Goal: Information Seeking & Learning: Learn about a topic

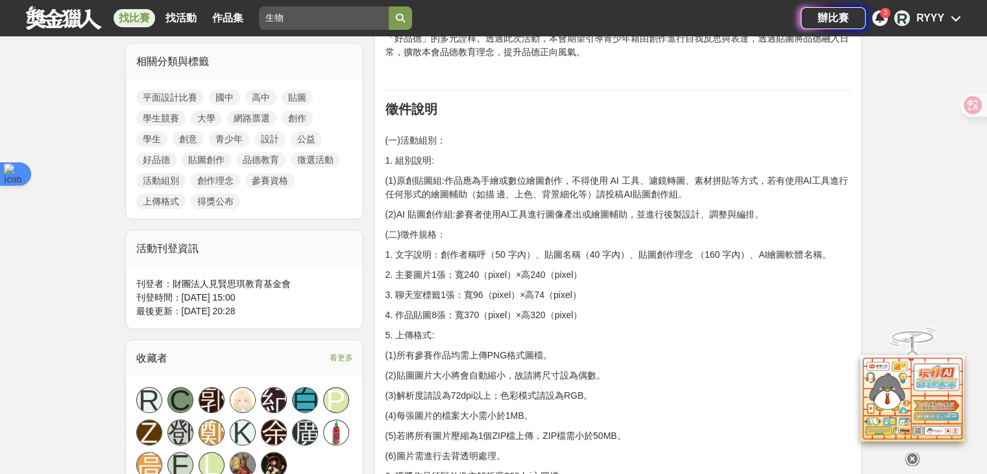
drag, startPoint x: 464, startPoint y: 280, endPoint x: 564, endPoint y: 284, distance: 100.6
click at [531, 214] on p "(2)AI 貼圖創作組:參賽者使用AI工具進行圖像產出或繪圖輔助，並進行後製設計、調整與編排。" at bounding box center [618, 215] width 466 height 14
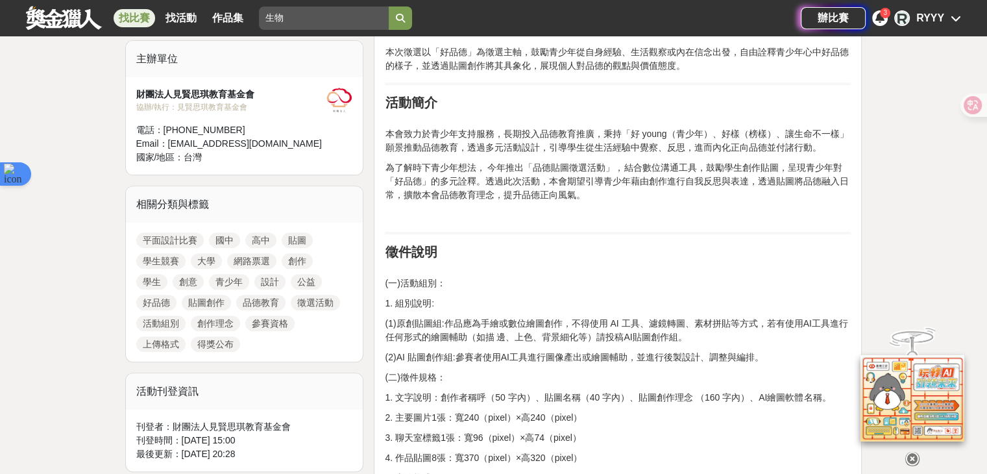
scroll to position [519, 0]
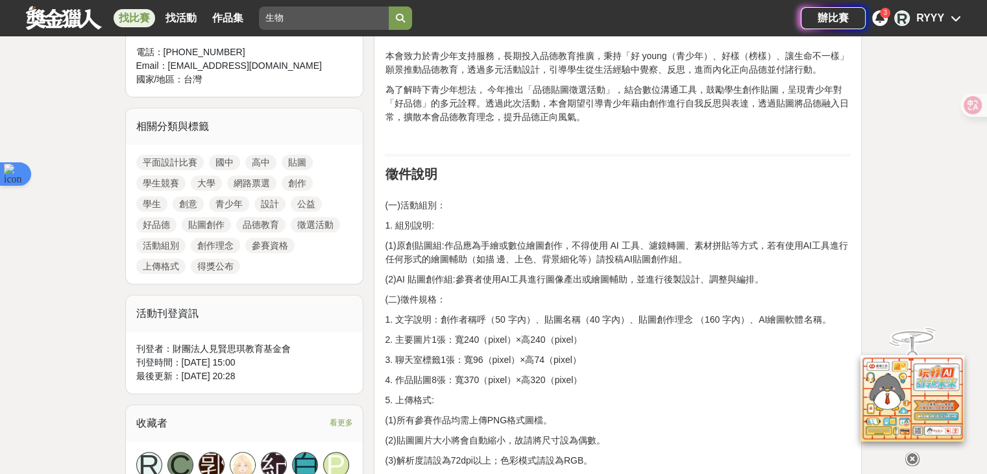
drag, startPoint x: 466, startPoint y: 271, endPoint x: 520, endPoint y: 286, distance: 56.5
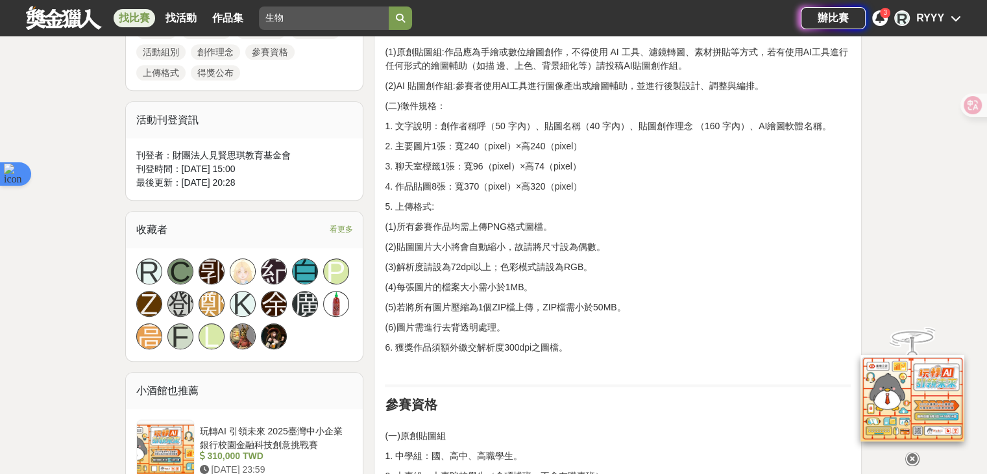
scroll to position [714, 0]
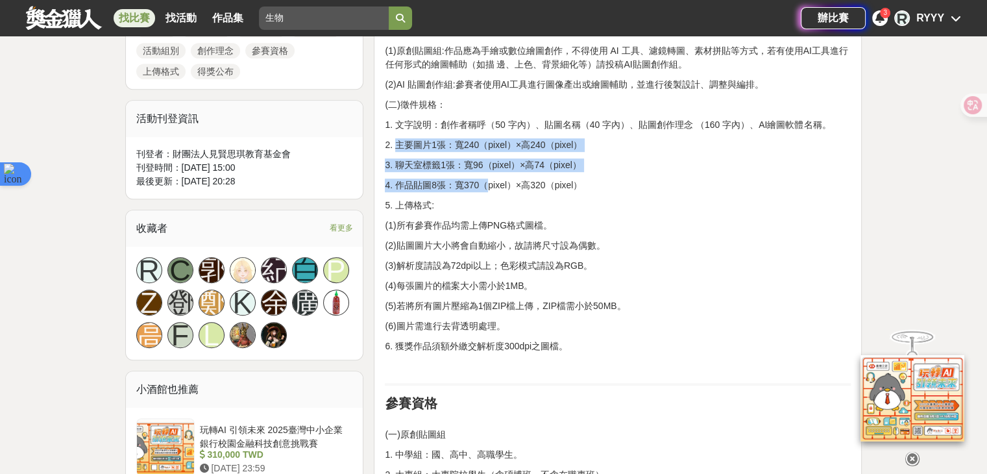
drag, startPoint x: 398, startPoint y: 142, endPoint x: 486, endPoint y: 172, distance: 92.5
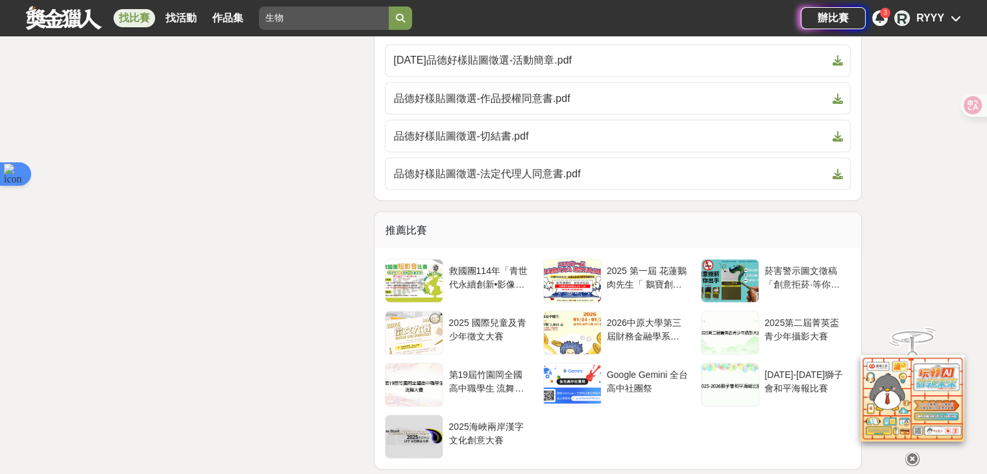
scroll to position [2206, 0]
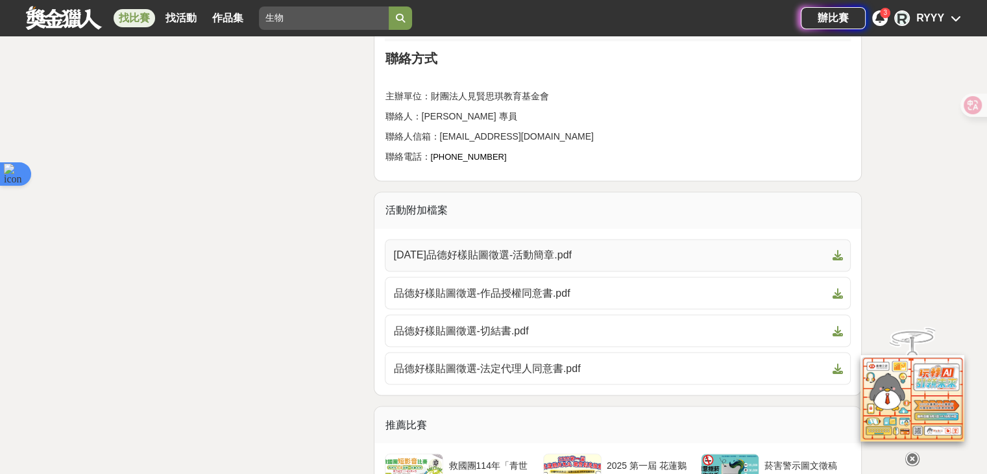
click at [531, 247] on span "[DATE]品德好樣貼圖徵選-活動簡章.pdf" at bounding box center [609, 255] width 433 height 16
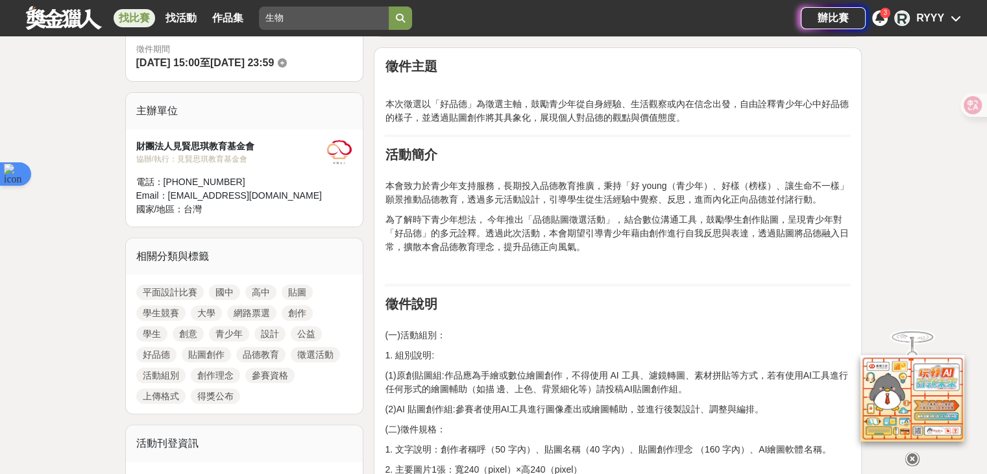
scroll to position [649, 0]
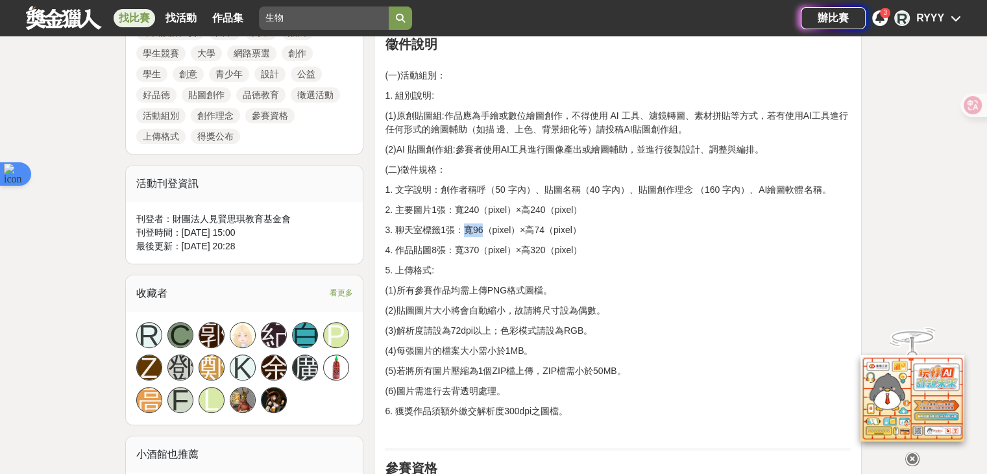
drag, startPoint x: 464, startPoint y: 231, endPoint x: 485, endPoint y: 227, distance: 21.1
click at [485, 227] on p "3. 聊天室標籤1張：寬96（pixel）×高74（pixel）" at bounding box center [618, 230] width 466 height 14
click at [551, 226] on p "3. 聊天室標籤1張：寬96（pixel）×高74（pixel）" at bounding box center [618, 230] width 466 height 14
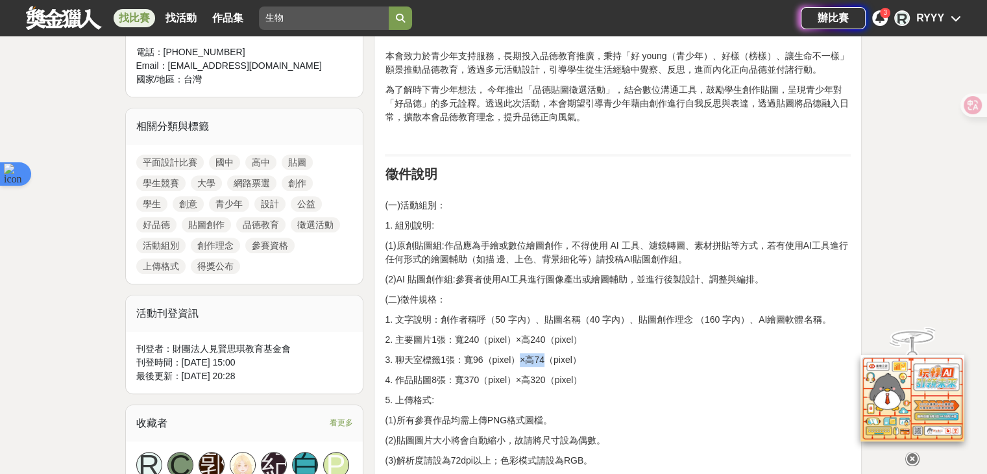
scroll to position [779, 0]
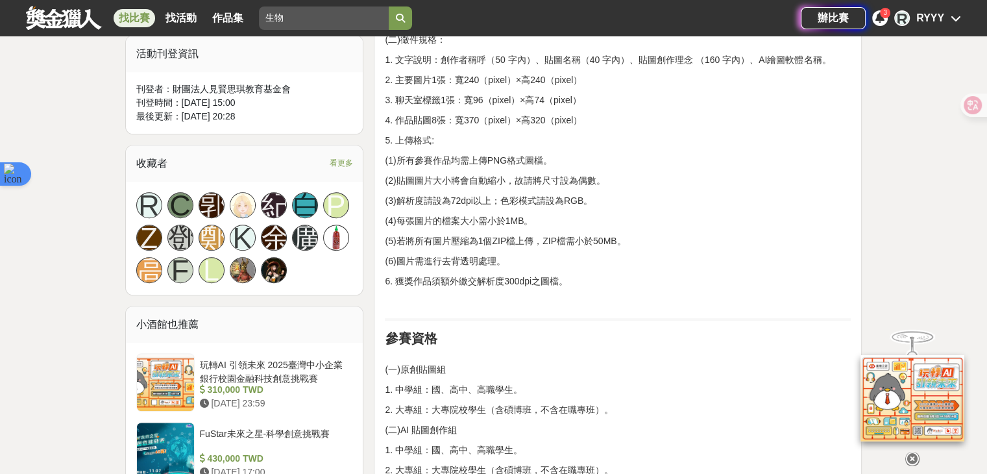
click at [114, 13] on div "找比賽 找活動 作品集" at bounding box center [184, 18] width 140 height 36
click at [66, 18] on link at bounding box center [64, 17] width 79 height 25
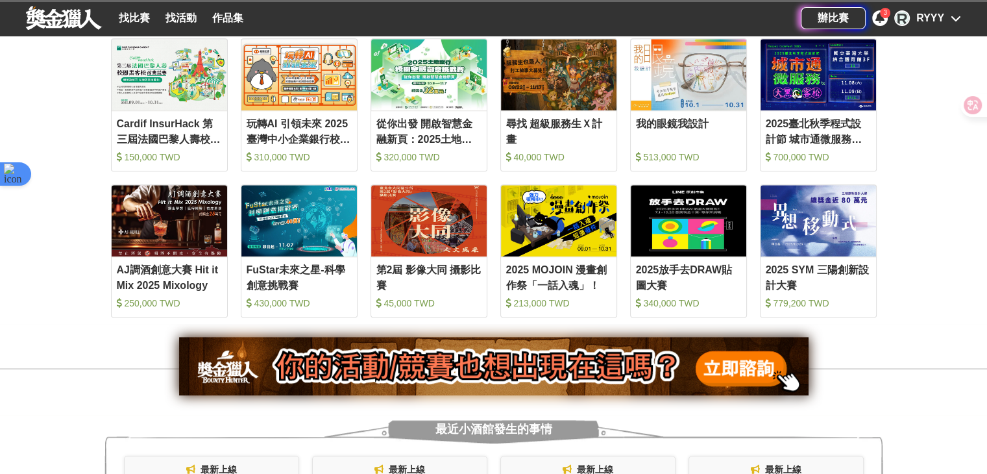
scroll to position [584, 0]
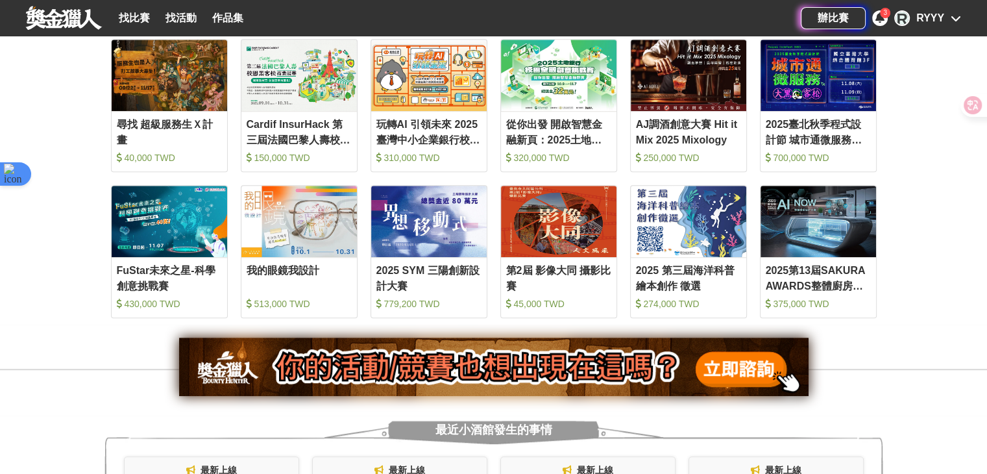
click at [296, 8] on div "找比賽 找活動 作品集" at bounding box center [413, 18] width 775 height 36
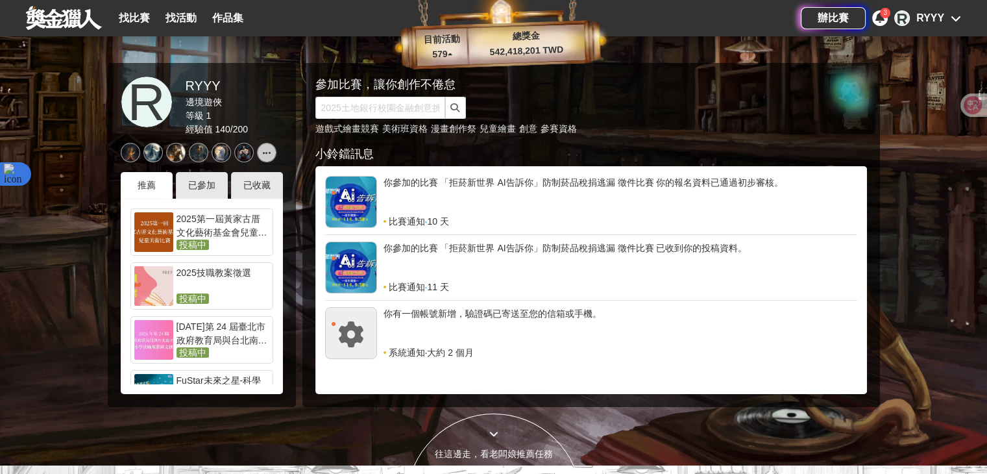
scroll to position [0, 0]
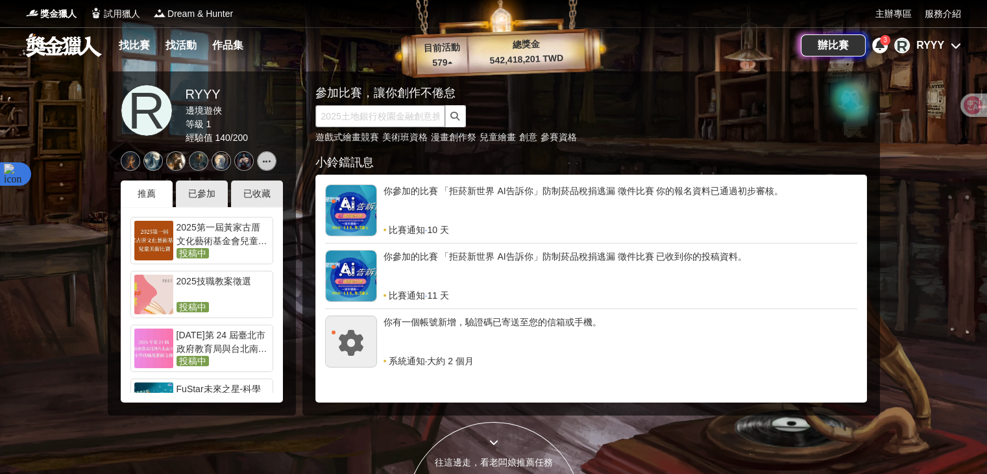
click at [367, 109] on input "text" at bounding box center [380, 116] width 130 height 22
type input "提案"
click button "submit" at bounding box center [455, 116] width 21 height 22
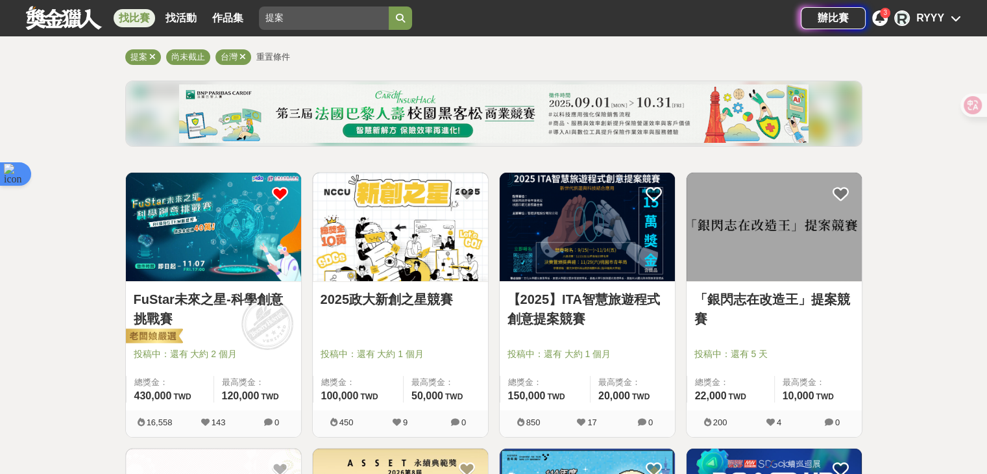
scroll to position [195, 0]
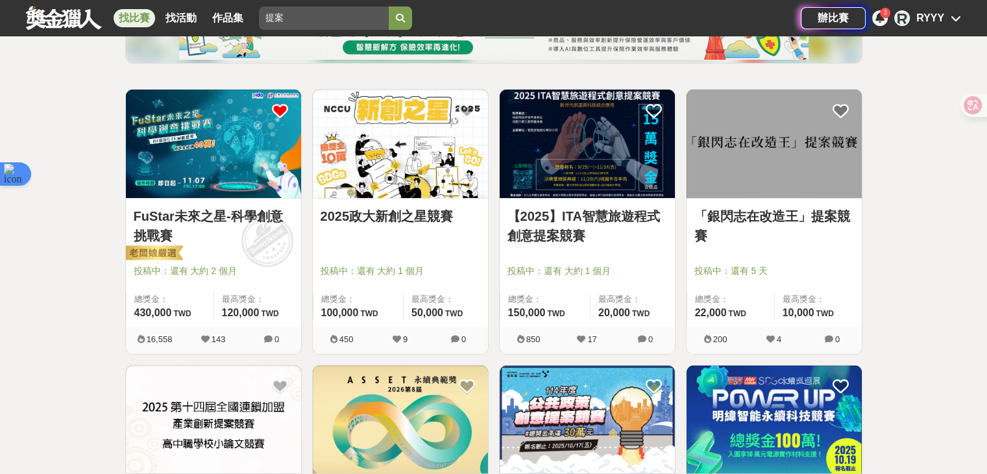
click at [228, 149] on img at bounding box center [213, 144] width 175 height 108
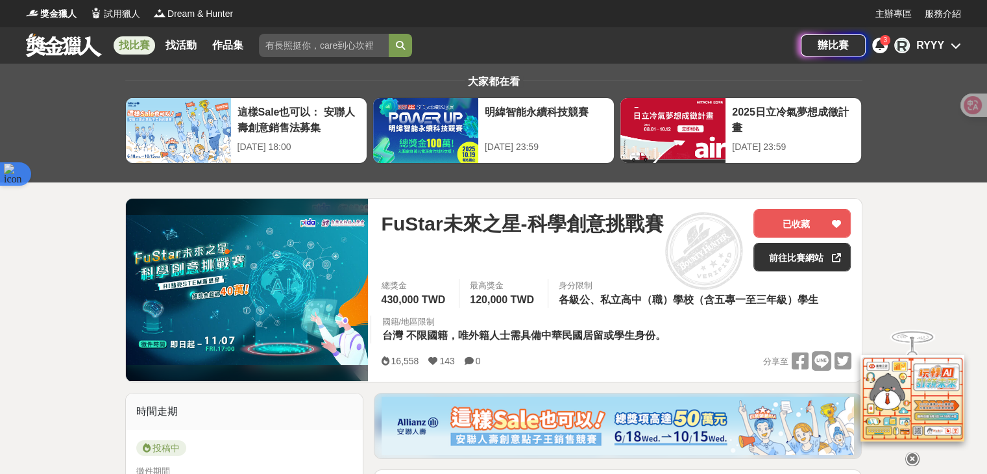
click at [929, 38] on div "RYYY" at bounding box center [930, 46] width 28 height 16
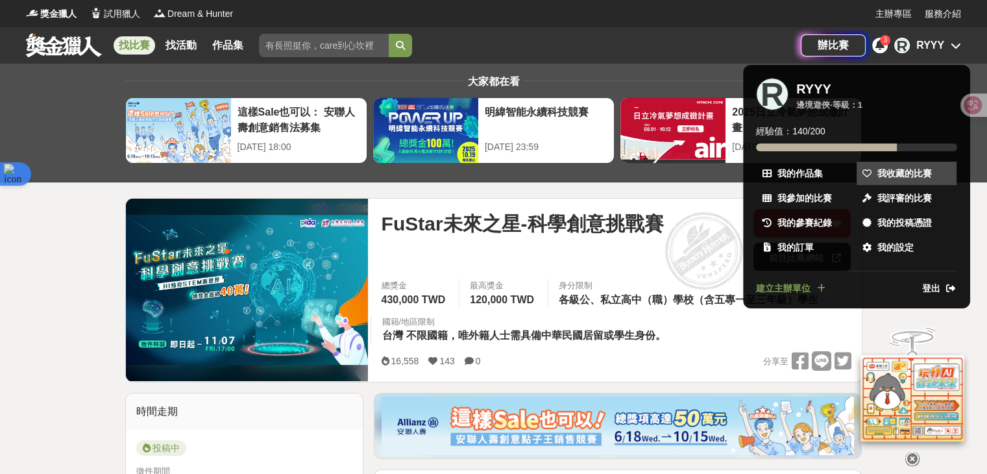
click at [882, 171] on span "我收藏的比賽" at bounding box center [904, 174] width 55 height 14
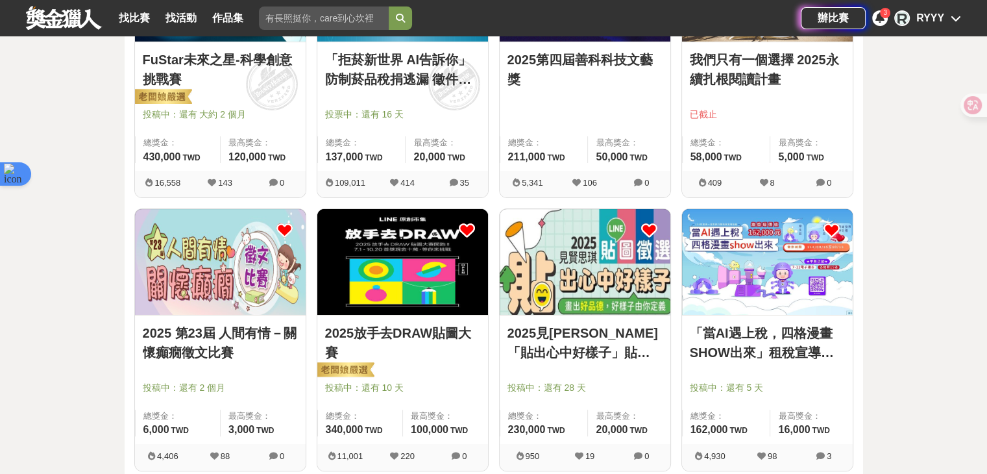
scroll to position [389, 0]
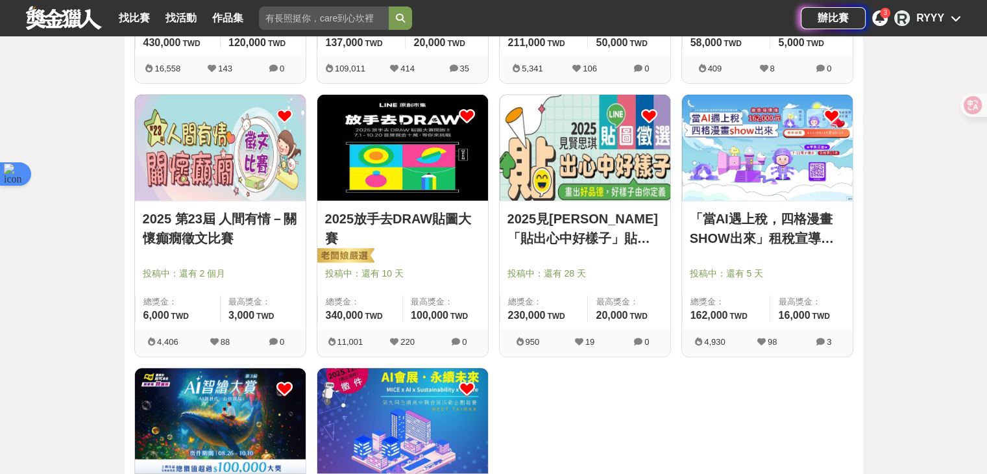
click at [641, 108] on icon at bounding box center [649, 116] width 16 height 16
click at [828, 115] on icon at bounding box center [831, 116] width 16 height 16
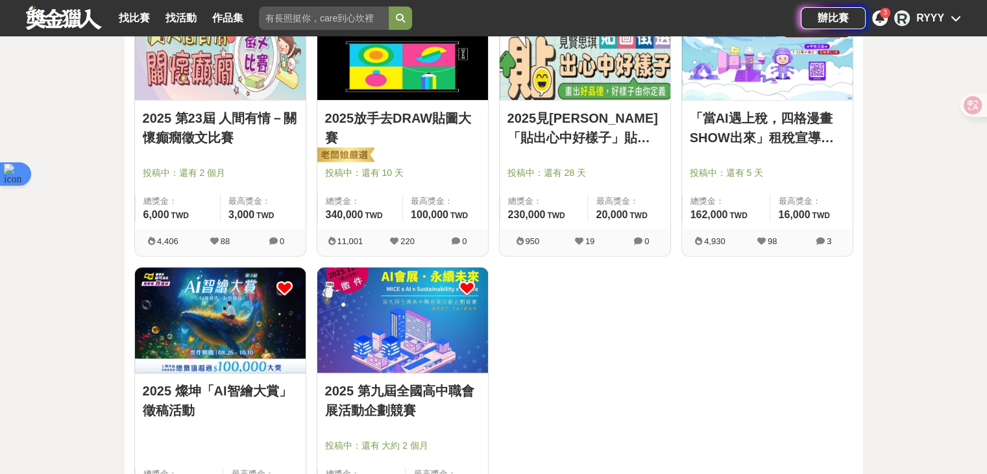
scroll to position [584, 0]
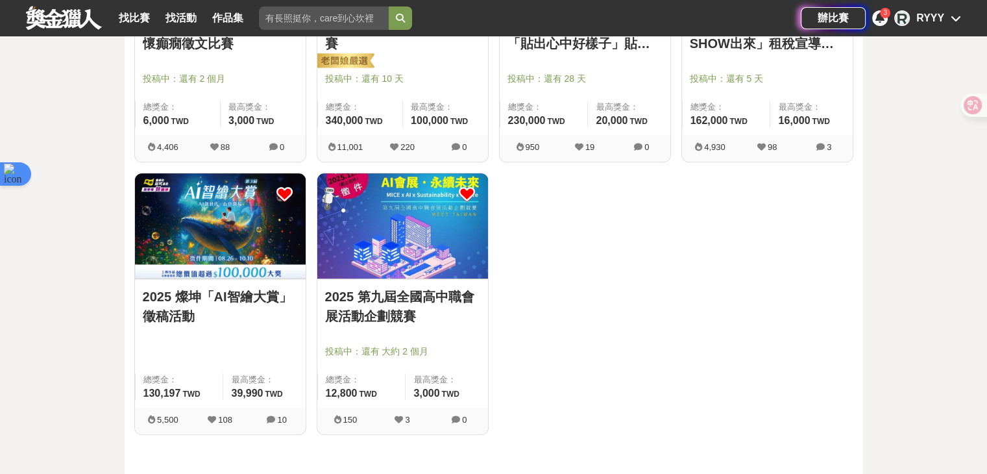
click at [417, 226] on img at bounding box center [402, 225] width 171 height 105
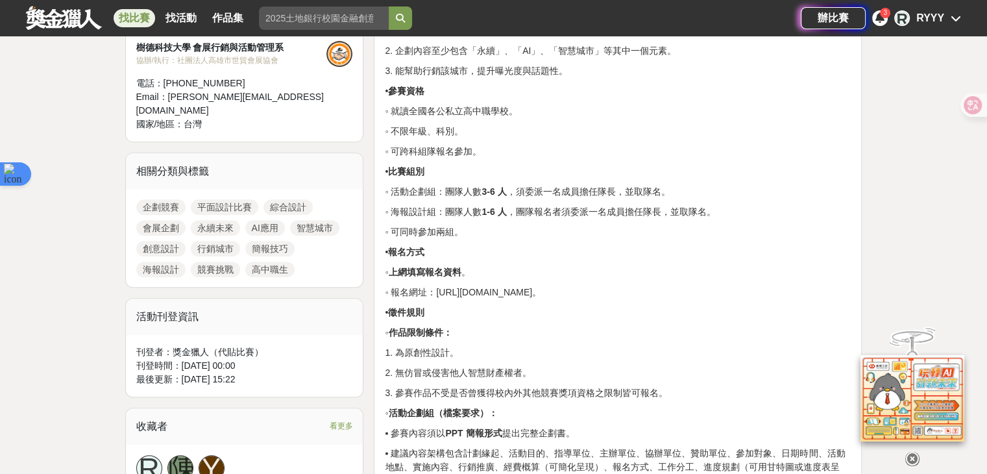
scroll to position [843, 0]
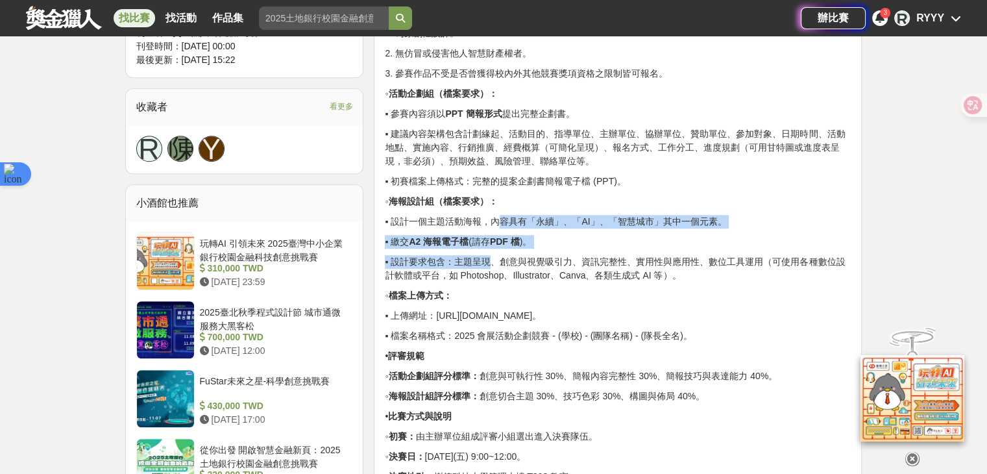
drag, startPoint x: 446, startPoint y: 250, endPoint x: 439, endPoint y: 276, distance: 26.8
click at [439, 276] on div "• 賽事名稱 ◦ 2025 第九屆全國高中職會展活動企劃競賽。 • 活動主題 ◦ AI 會展、永續未來。 ◦ 競賽內容主題要求： 選定國內一個城市，規劃設計具…" at bounding box center [618, 469] width 466 height 1731
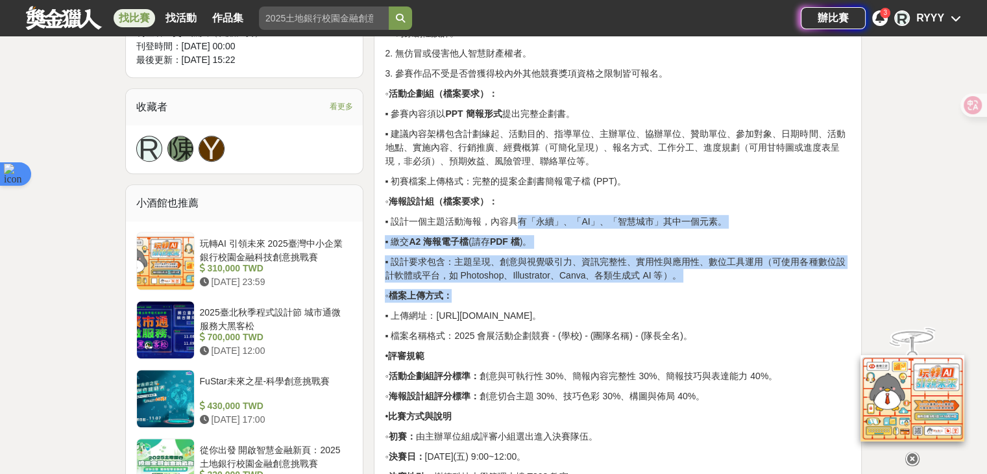
drag, startPoint x: 509, startPoint y: 307, endPoint x: 465, endPoint y: 237, distance: 82.8
click at [465, 237] on div "• 賽事名稱 ◦ 2025 第九屆全國高中職會展活動企劃競賽。 • 活動主題 ◦ AI 會展、永續未來。 ◦ 競賽內容主題要求： 選定國內一個城市，規劃設計具…" at bounding box center [618, 469] width 466 height 1731
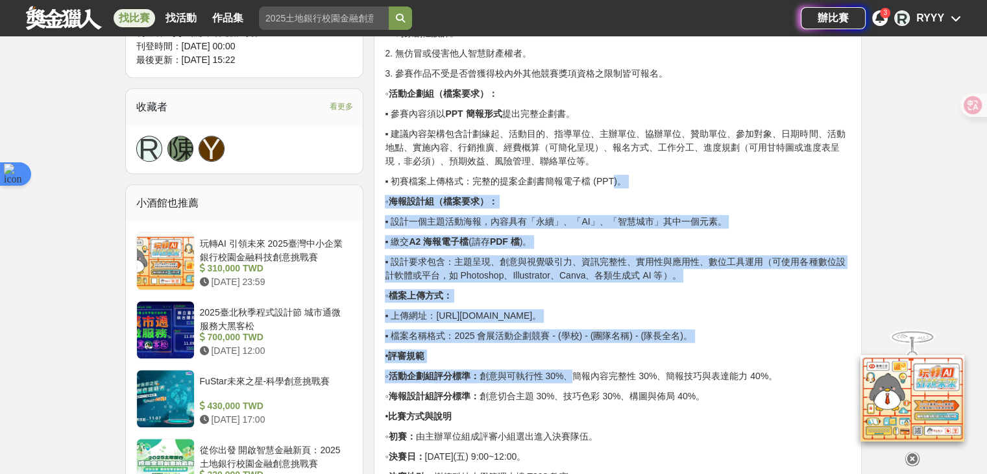
drag, startPoint x: 583, startPoint y: 338, endPoint x: 588, endPoint y: 179, distance: 159.0
click at [588, 179] on div "• 賽事名稱 ◦ 2025 第九屆全國高中職會展活動企劃競賽。 • 活動主題 ◦ AI 會展、永續未來。 ◦ 競賽內容主題要求： 選定國內一個城市，規劃設計具…" at bounding box center [618, 469] width 466 height 1731
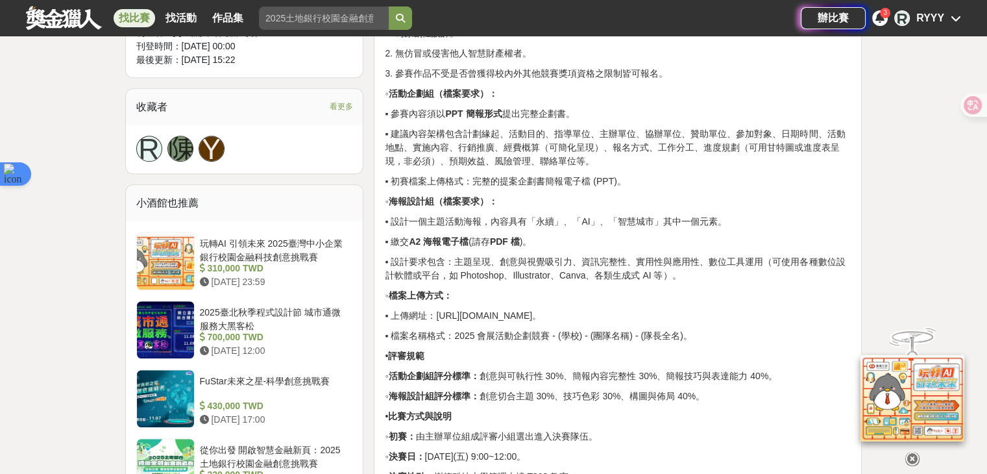
click at [581, 302] on p "◦ 檔案上傳方式：" at bounding box center [618, 296] width 466 height 14
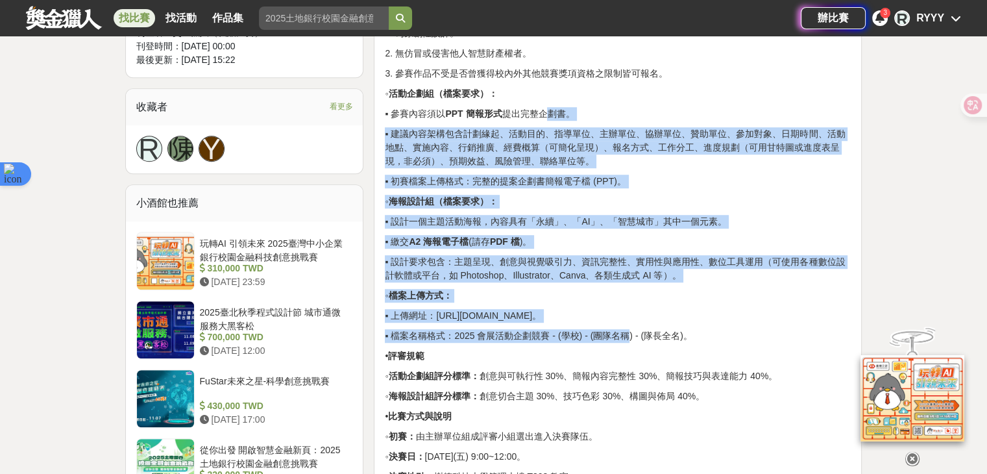
drag, startPoint x: 603, startPoint y: 350, endPoint x: 568, endPoint y: 126, distance: 226.6
click at [568, 126] on div "• 賽事名稱 ◦ 2025 第九屆全國高中職會展活動企劃競賽。 • 活動主題 ◦ AI 會展、永續未來。 ◦ 競賽內容主題要求： 選定國內一個城市，規劃設計具…" at bounding box center [618, 469] width 466 height 1731
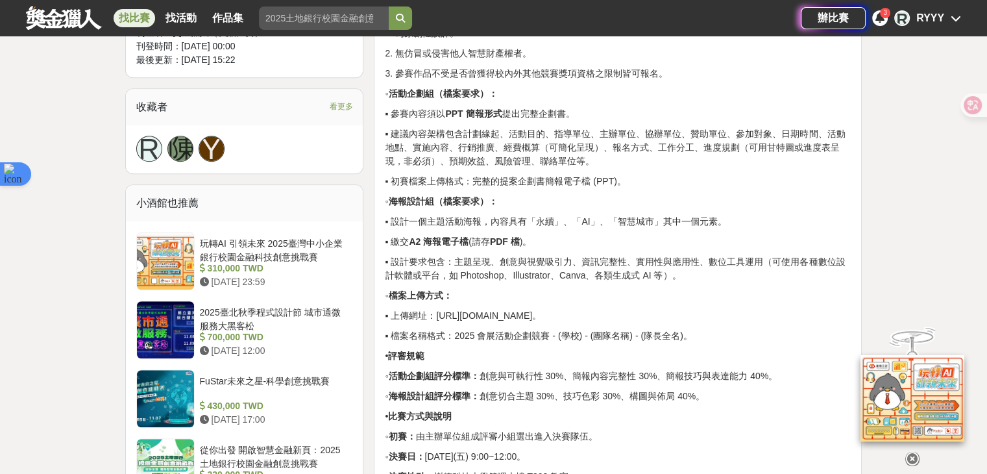
click at [568, 121] on p "▪ 參賽內容須以 PPT 簡報形式 提出完整企劃書。" at bounding box center [618, 114] width 466 height 14
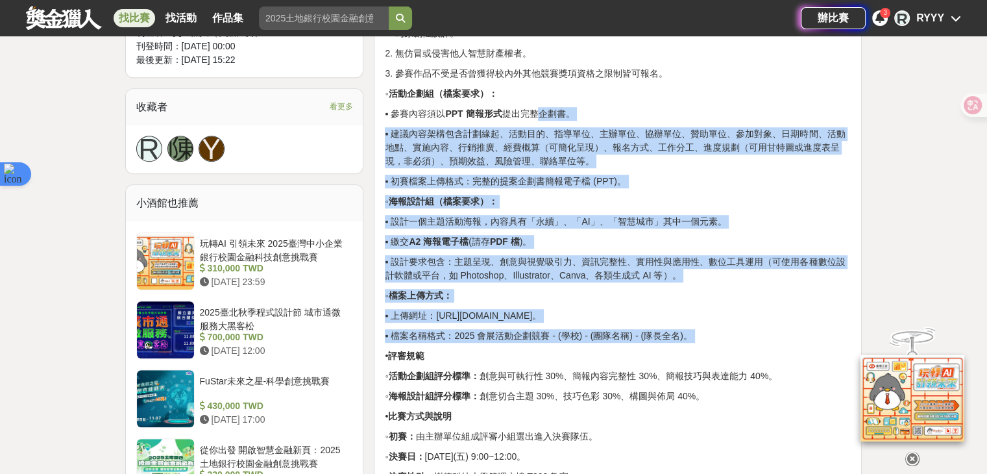
drag, startPoint x: 568, startPoint y: 126, endPoint x: 745, endPoint y: 345, distance: 281.4
click at [745, 345] on div "• 賽事名稱 ◦ 2025 第九屆全國高中職會展活動企劃競賽。 • 活動主題 ◦ AI 會展、永續未來。 ◦ 競賽內容主題要求： 選定國內一個城市，規劃設計具…" at bounding box center [618, 469] width 466 height 1731
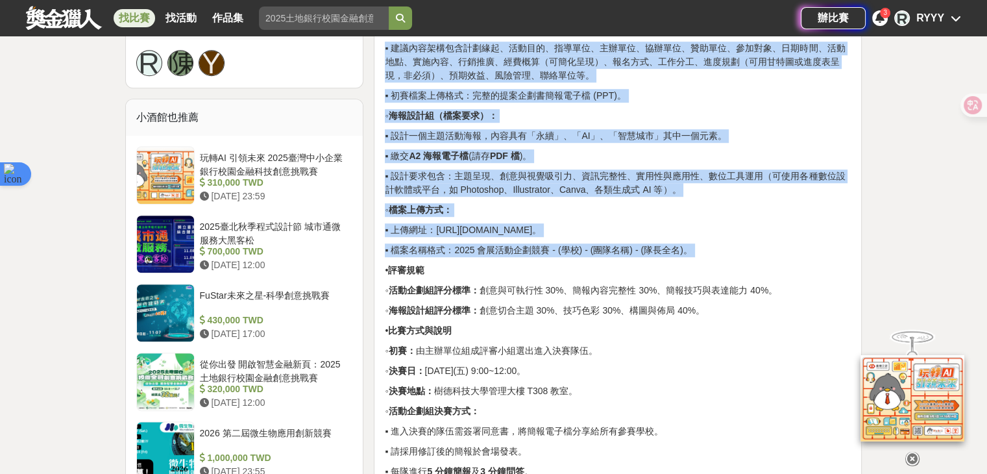
scroll to position [973, 0]
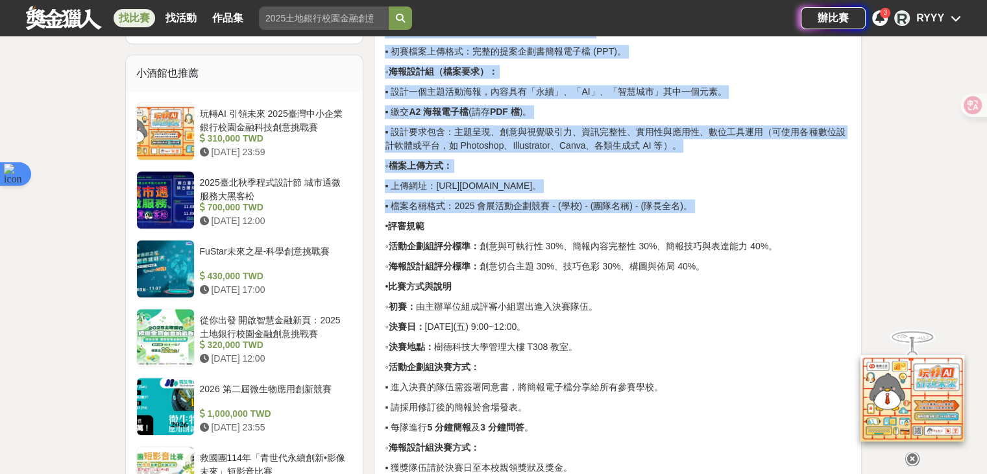
drag, startPoint x: 649, startPoint y: 390, endPoint x: 603, endPoint y: 130, distance: 263.6
click at [603, 130] on div "• 賽事名稱 ◦ 2025 第九屆全國高中職會展活動企劃競賽。 • 活動主題 ◦ AI 會展、永續未來。 ◦ 競賽內容主題要求： 選定國內一個城市，規劃設計具…" at bounding box center [618, 339] width 466 height 1731
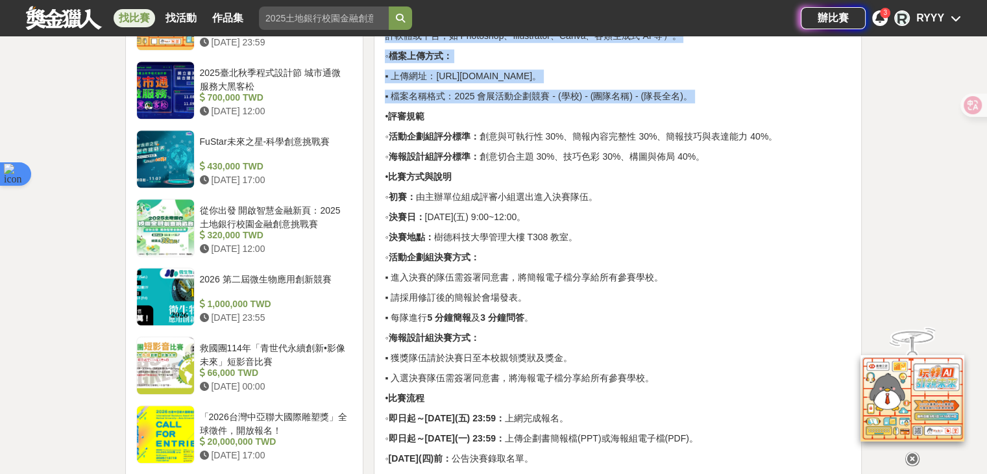
scroll to position [1233, 0]
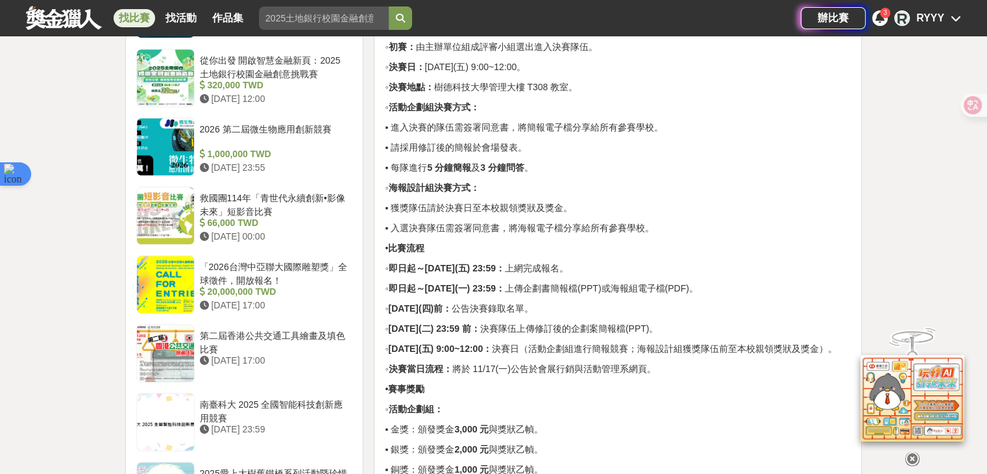
drag, startPoint x: 516, startPoint y: 158, endPoint x: 507, endPoint y: 151, distance: 11.6
click at [517, 154] on p "▪ 請採用修訂後的簡報於會場發表。" at bounding box center [618, 148] width 466 height 14
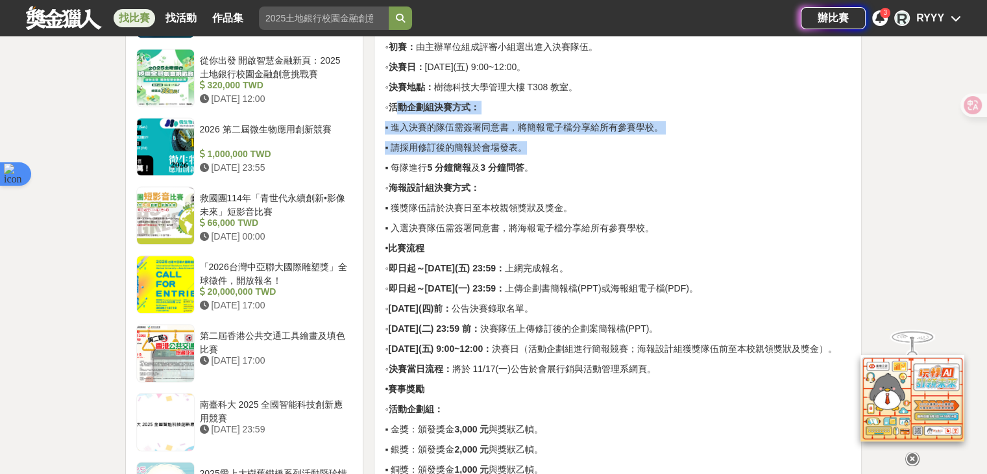
drag, startPoint x: 459, startPoint y: 134, endPoint x: 486, endPoint y: 160, distance: 37.2
click at [486, 152] on div "• 賽事名稱 ◦ 2025 第九屆全國高中職會展活動企劃競賽。 • 活動主題 ◦ AI 會展、永續未來。 ◦ 競賽內容主題要求： 選定國內一個城市，規劃設計具…" at bounding box center [618, 80] width 466 height 1731
drag, startPoint x: 402, startPoint y: 219, endPoint x: 699, endPoint y: 241, distance: 298.0
click at [699, 241] on div "• 賽事名稱 ◦ 2025 第九屆全國高中職會展活動企劃競賽。 • 活動主題 ◦ AI 會展、永續未來。 ◦ 競賽內容主題要求： 選定國內一個城市，規劃設計具…" at bounding box center [618, 80] width 466 height 1731
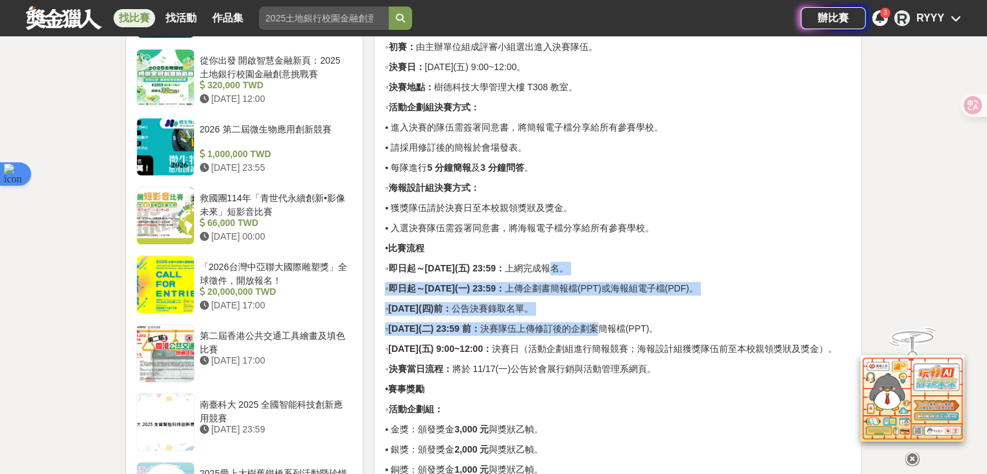
drag, startPoint x: 609, startPoint y: 271, endPoint x: 666, endPoint y: 328, distance: 80.7
click at [662, 330] on div "• 賽事名稱 ◦ 2025 第九屆全國高中職會展活動企劃競賽。 • 活動主題 ◦ AI 會展、永續未來。 ◦ 競賽內容主題要求： 選定國內一個城市，規劃設計具…" at bounding box center [618, 80] width 466 height 1731
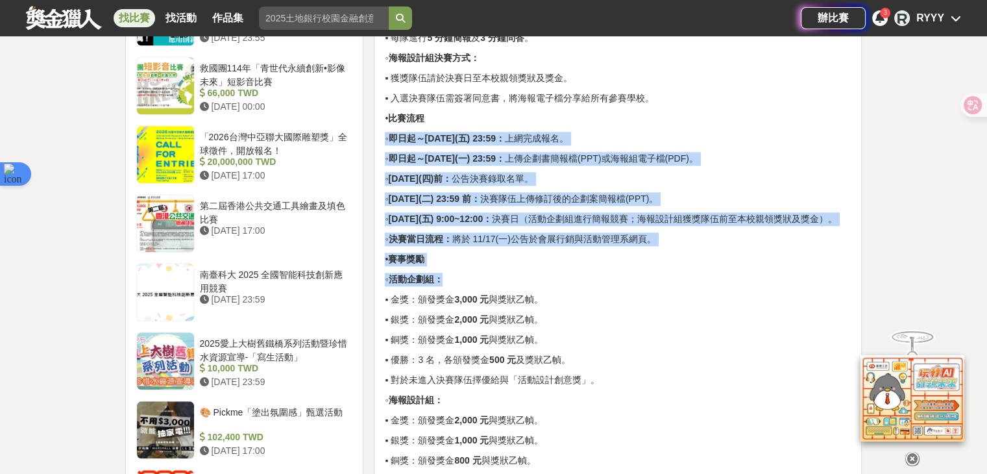
drag, startPoint x: 637, startPoint y: 302, endPoint x: 610, endPoint y: 128, distance: 176.0
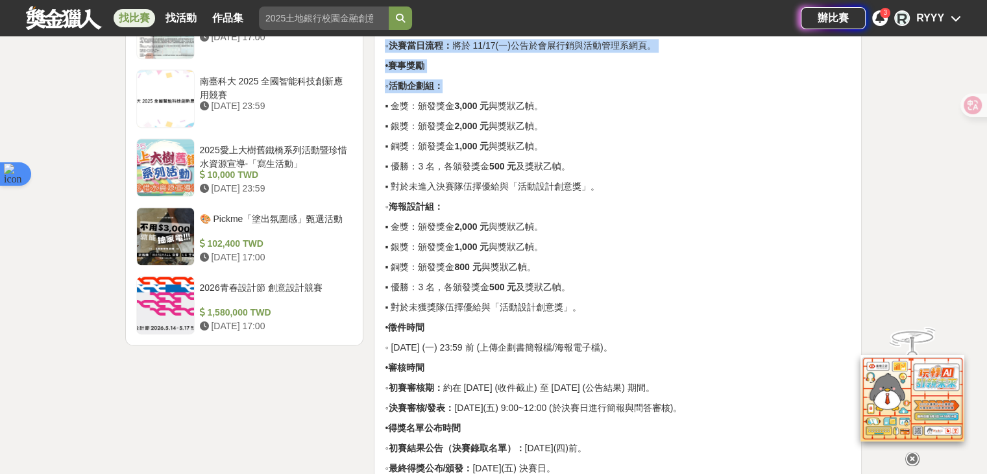
scroll to position [1557, 0]
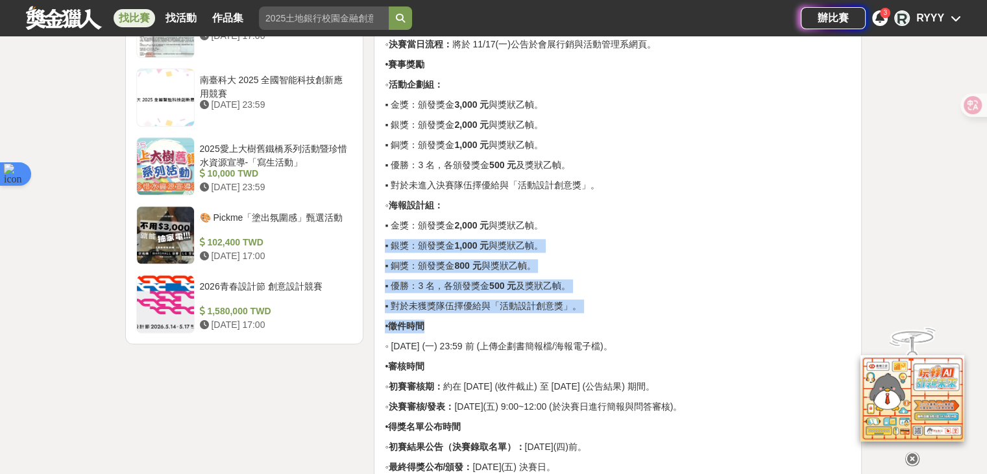
drag, startPoint x: 548, startPoint y: 340, endPoint x: 374, endPoint y: 258, distance: 192.1
click at [372, 258] on div "• 賽事名稱 ◦ 2025 第九屆全國高中職會展活動企劃競賽。 • 活動主題 ◦ AI 會展、永續未來。 ◦ 競賽內容主題要求： 選定國內一個城市，規劃設計具…" at bounding box center [618, 243] width 498 height 2881
drag, startPoint x: 397, startPoint y: 243, endPoint x: 644, endPoint y: 328, distance: 260.6
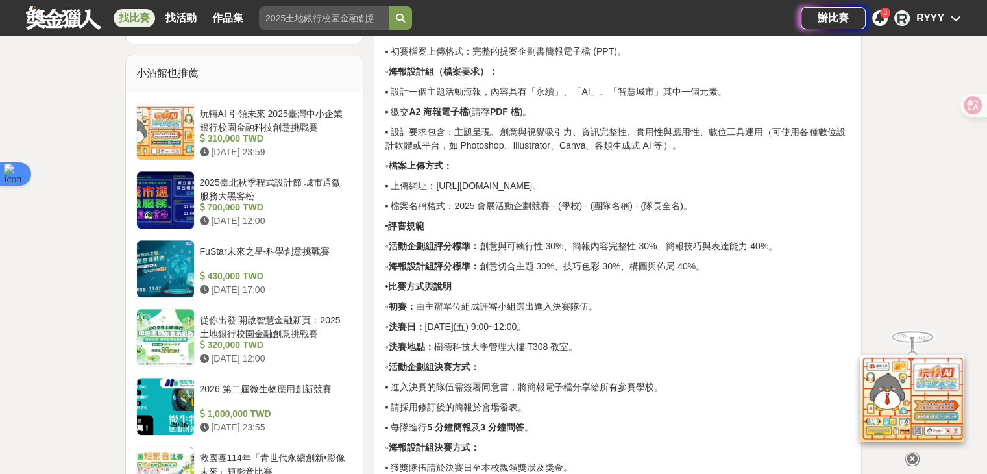
scroll to position [1038, 0]
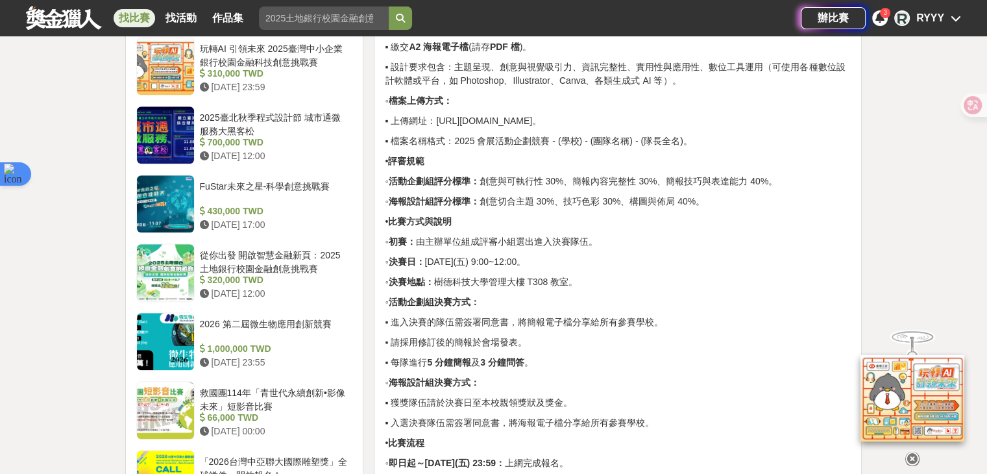
drag, startPoint x: 454, startPoint y: 278, endPoint x: 579, endPoint y: 273, distance: 126.0
click at [579, 269] on p "◦ 決賽日： [DATE](五) 9:00~12:00。" at bounding box center [618, 262] width 466 height 14
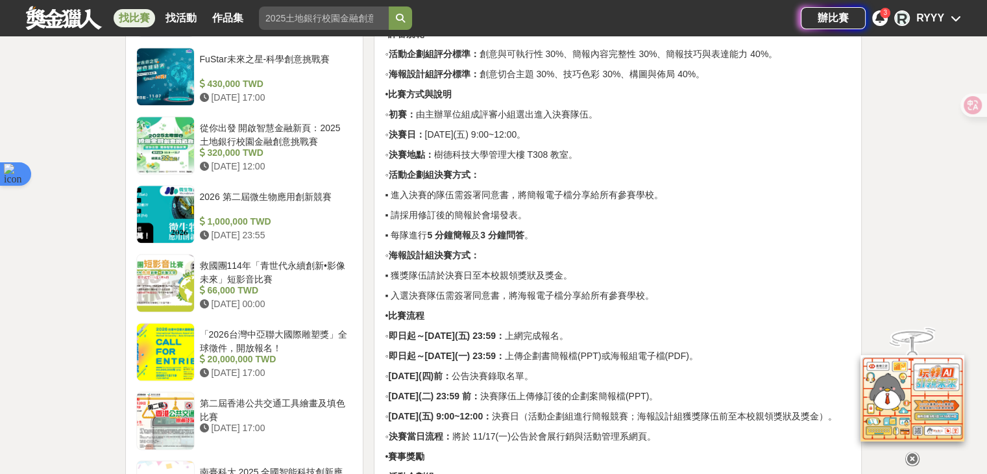
scroll to position [1168, 0]
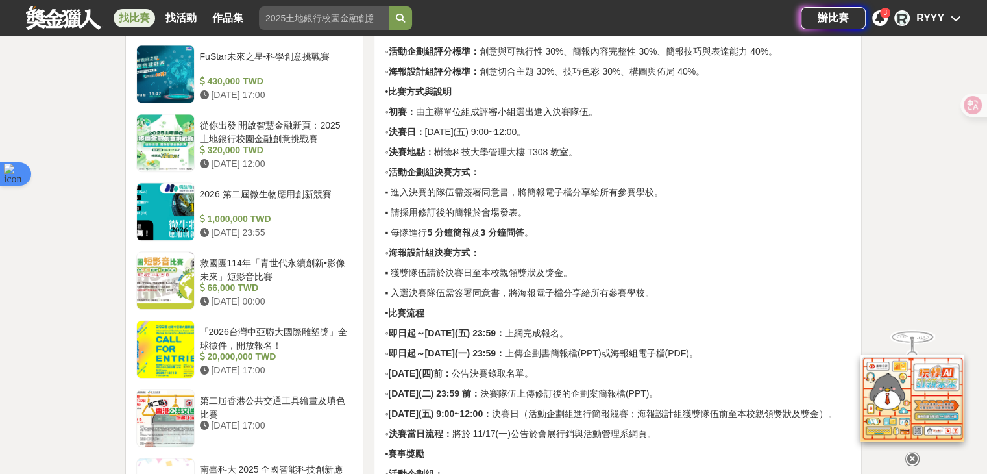
drag, startPoint x: 435, startPoint y: 291, endPoint x: 539, endPoint y: 287, distance: 103.9
click at [539, 287] on div "• 賽事名稱 ◦ 2025 第九屆全國高中職會展活動企劃競賽。 • 活動主題 ◦ AI 會展、永續未來。 ◦ 競賽內容主題要求： 選定國內一個城市，規劃設計具…" at bounding box center [618, 145] width 466 height 1731
click at [539, 280] on p "▪ 獲獎隊伍請於決賽日至本校親領獎狀及獎金。" at bounding box center [618, 273] width 466 height 14
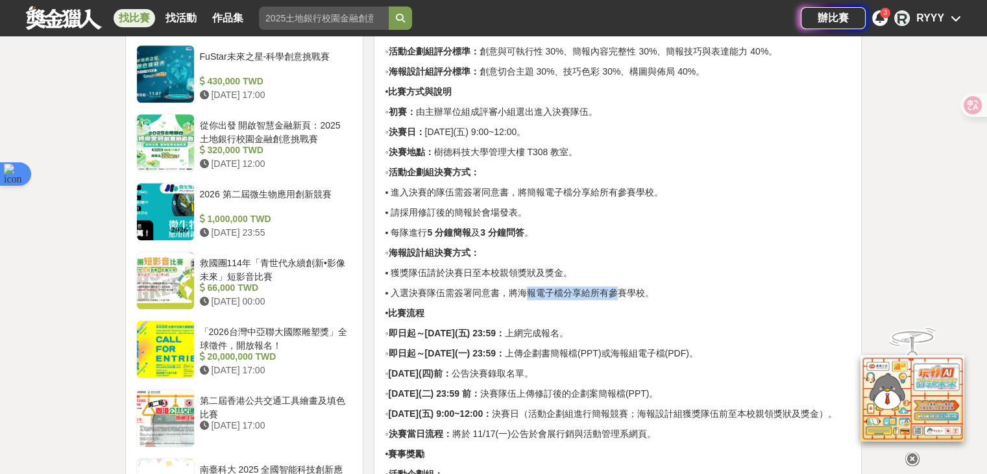
drag, startPoint x: 566, startPoint y: 304, endPoint x: 474, endPoint y: 303, distance: 92.1
click at [474, 300] on p "▪ 入選決賽隊伍需簽署同意書，將海報電子檔分享給所有參賽學校。" at bounding box center [618, 293] width 466 height 14
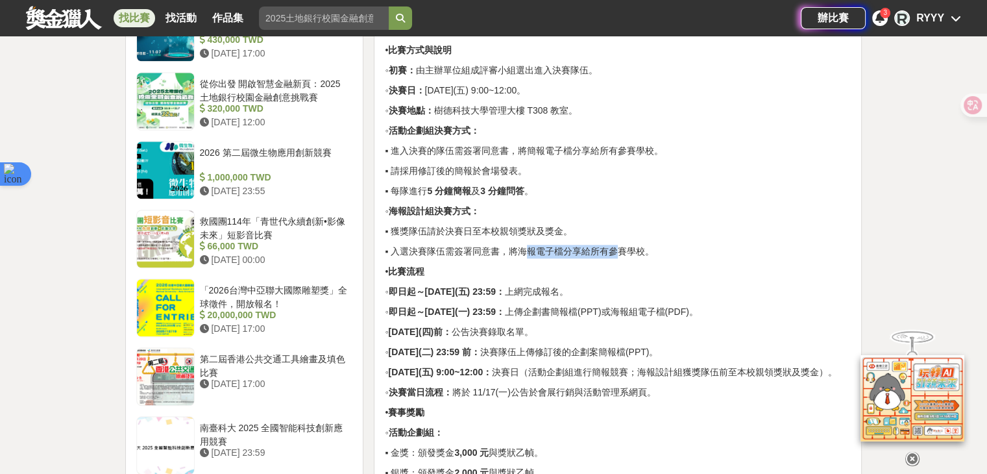
scroll to position [1233, 0]
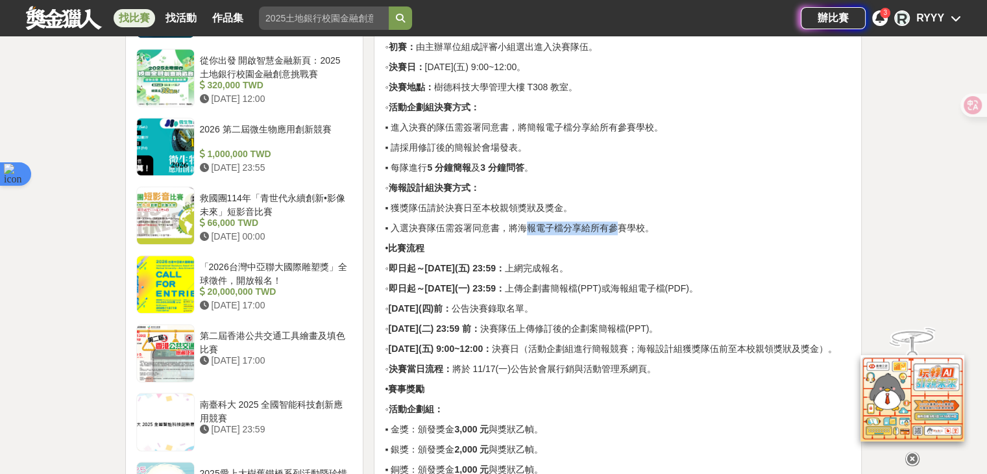
drag, startPoint x: 672, startPoint y: 244, endPoint x: 581, endPoint y: 221, distance: 93.8
click at [622, 215] on p "▪ 獲獎隊伍請於決賽日至本校親領獎狀及獎金。" at bounding box center [618, 208] width 466 height 14
drag, startPoint x: 438, startPoint y: 82, endPoint x: 627, endPoint y: 90, distance: 189.6
click at [627, 90] on div "• 賽事名稱 ◦ 2025 第九屆全國高中職會展活動企劃競賽。 • 活動主題 ◦ AI 會展、永續未來。 ◦ 競賽內容主題要求： 選定國內一個城市，規劃設計具…" at bounding box center [618, 80] width 466 height 1731
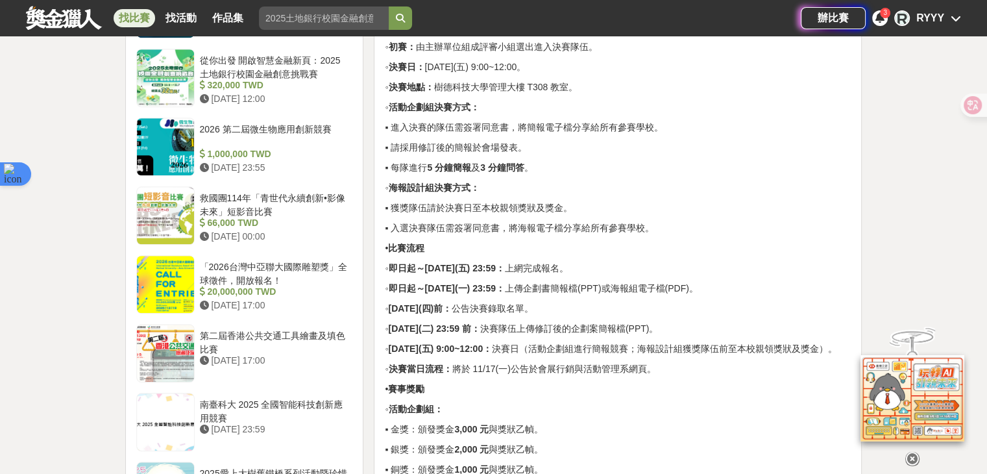
click at [616, 134] on p "▪ 進入決賽的隊伍需簽署同意書，將簡報電子檔分享給所有參賽學校。" at bounding box center [618, 128] width 466 height 14
drag, startPoint x: 581, startPoint y: 73, endPoint x: 441, endPoint y: 74, distance: 140.1
click at [441, 74] on p "◦ 決賽日： [DATE](五) 9:00~12:00。" at bounding box center [618, 67] width 466 height 14
click at [552, 193] on p "◦ 海報設計組決賽方式：" at bounding box center [618, 188] width 466 height 14
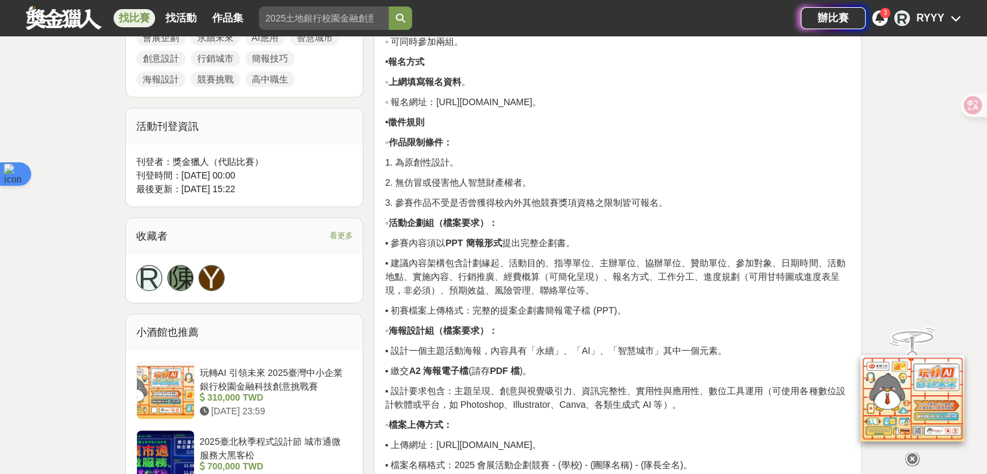
scroll to position [649, 0]
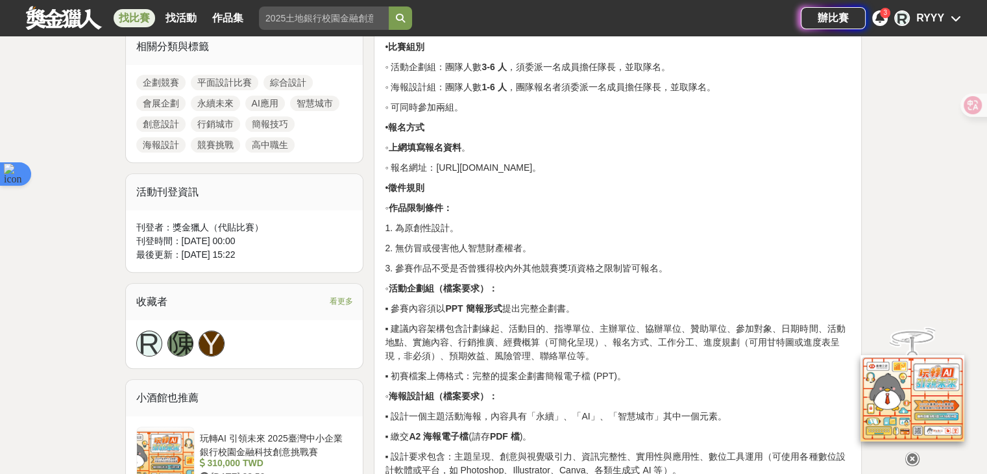
drag, startPoint x: 257, startPoint y: 239, endPoint x: 188, endPoint y: 208, distance: 76.1
click at [188, 210] on div "刊登者： 獎金獵人（代貼比賽） 刊登時間： [DATE] 00:00 最後更新： [DATE] 15:22" at bounding box center [244, 241] width 237 height 62
click at [313, 210] on div "刊登者： 獎金獵人（代貼比賽） 刊登時間： [DATE] 00:00 最後更新： [DATE] 15:22" at bounding box center [244, 241] width 237 height 62
drag, startPoint x: 448, startPoint y: 182, endPoint x: 662, endPoint y: 195, distance: 214.5
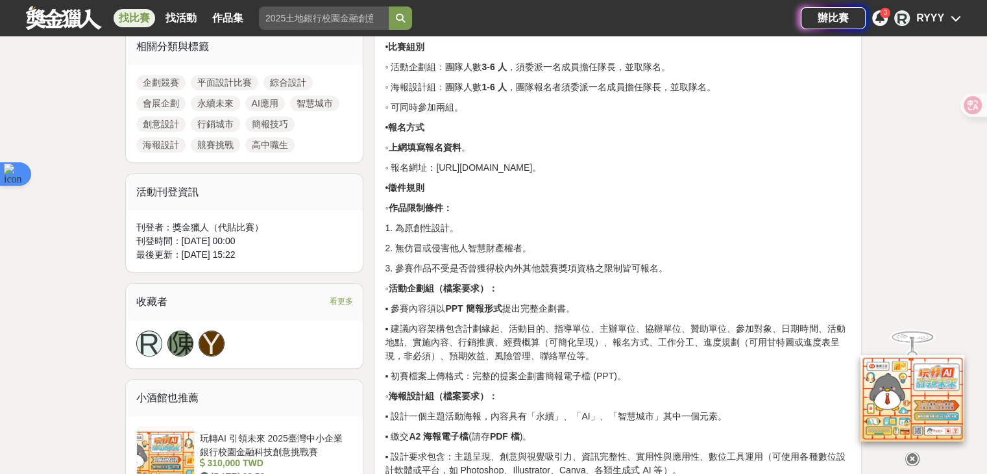
click at [622, 175] on p "◦ 報名網址：[URL][DOMAIN_NAME]。" at bounding box center [618, 168] width 466 height 14
drag, startPoint x: 574, startPoint y: 180, endPoint x: 455, endPoint y: 182, distance: 118.1
click at [455, 175] on p "◦ 報名網址：[URL][DOMAIN_NAME]。" at bounding box center [618, 168] width 466 height 14
copy p "ttps://[DOMAIN_NAME][URL]"
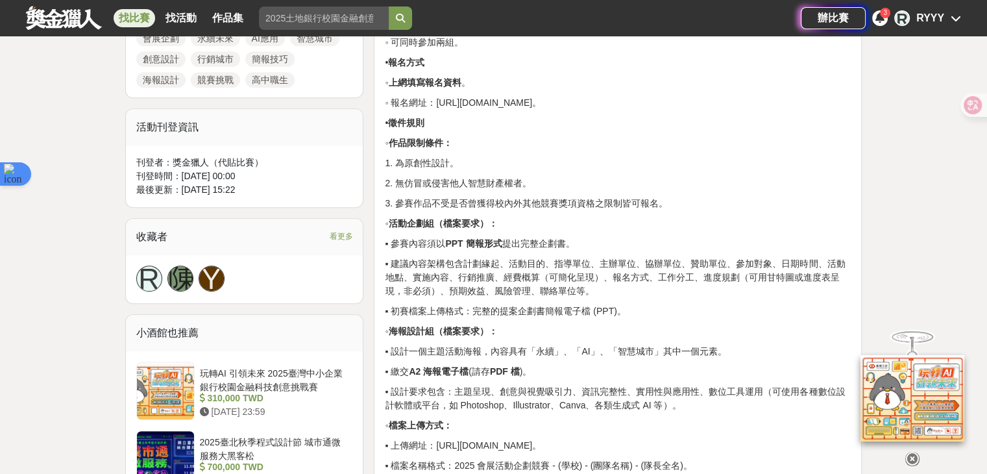
scroll to position [779, 0]
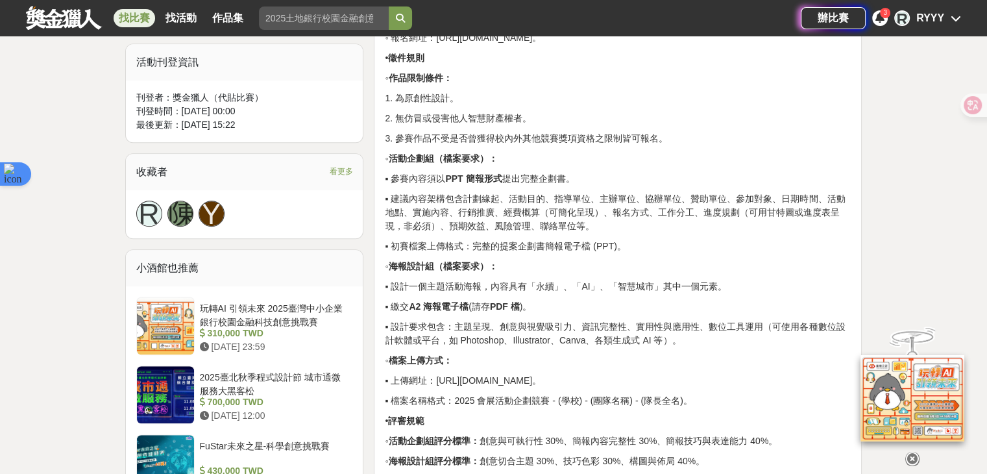
click at [627, 45] on p "◦ 報名網址：[URL][DOMAIN_NAME]。" at bounding box center [618, 38] width 466 height 14
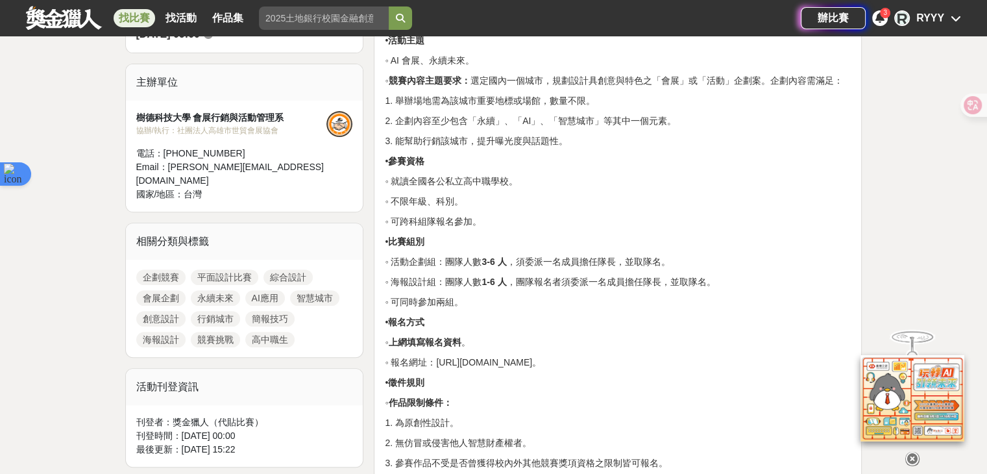
scroll to position [195, 0]
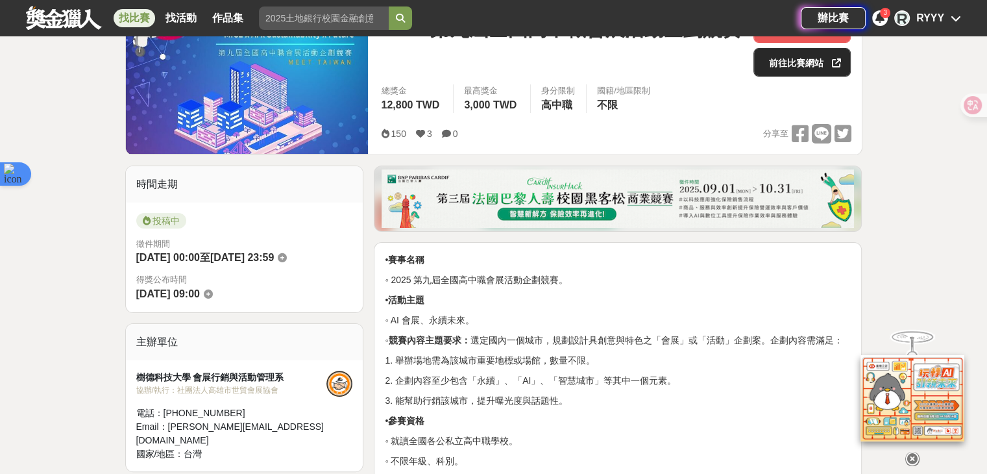
click at [821, 75] on link "前往比賽網站" at bounding box center [801, 62] width 97 height 29
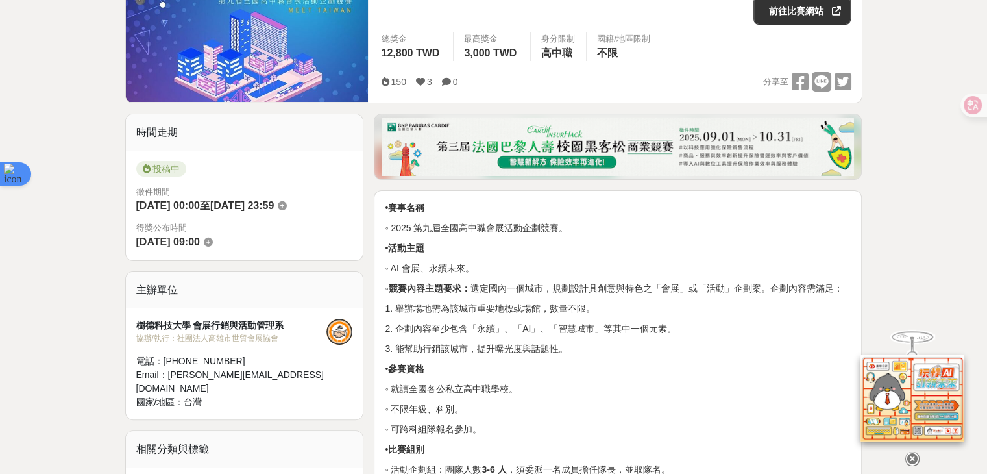
scroll to position [324, 0]
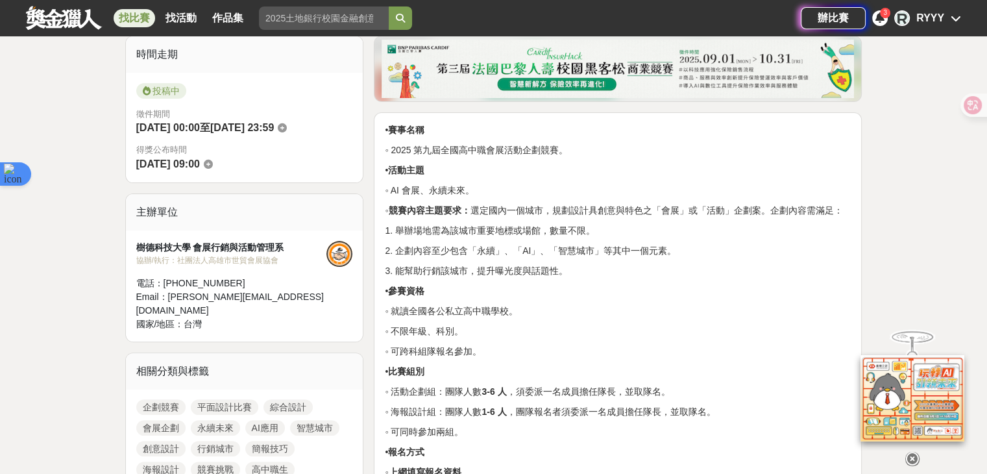
drag, startPoint x: 455, startPoint y: 141, endPoint x: 578, endPoint y: 312, distance: 211.0
drag, startPoint x: 509, startPoint y: 228, endPoint x: 526, endPoint y: 233, distance: 18.3
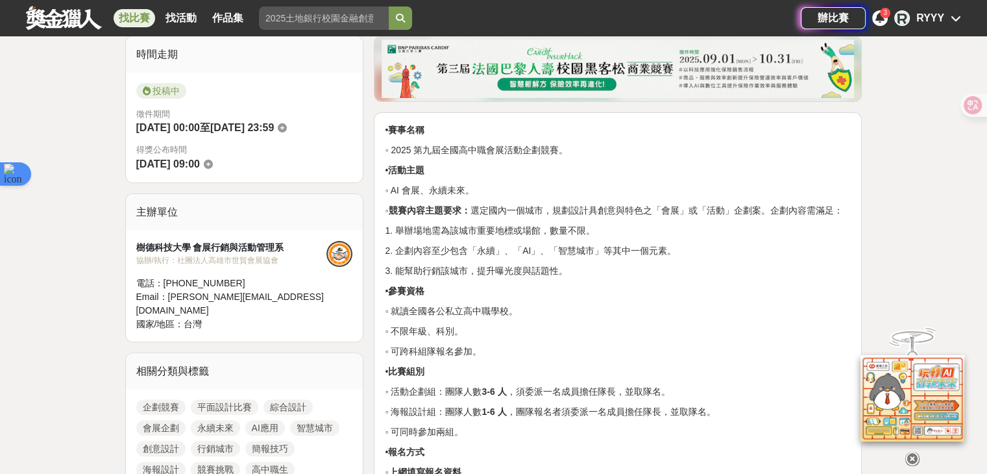
drag, startPoint x: 527, startPoint y: 213, endPoint x: 577, endPoint y: 281, distance: 84.1
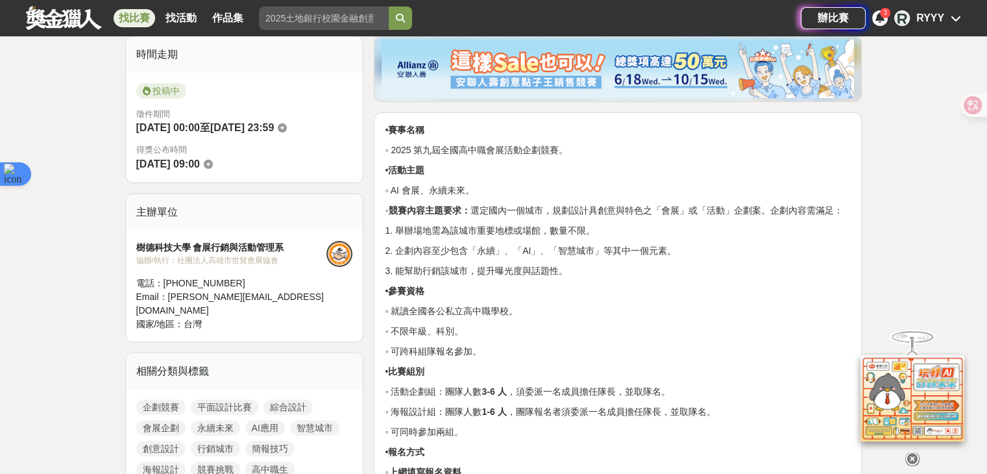
drag, startPoint x: 579, startPoint y: 282, endPoint x: 472, endPoint y: 165, distance: 158.4
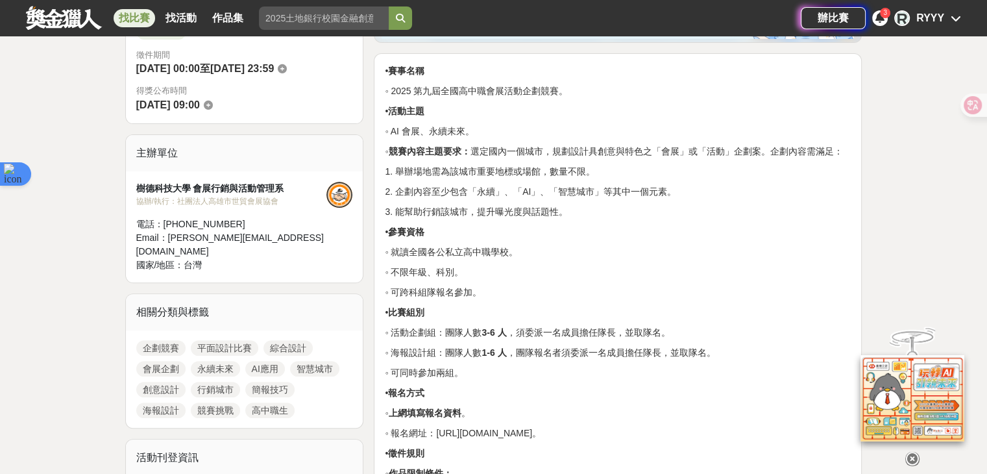
scroll to position [454, 0]
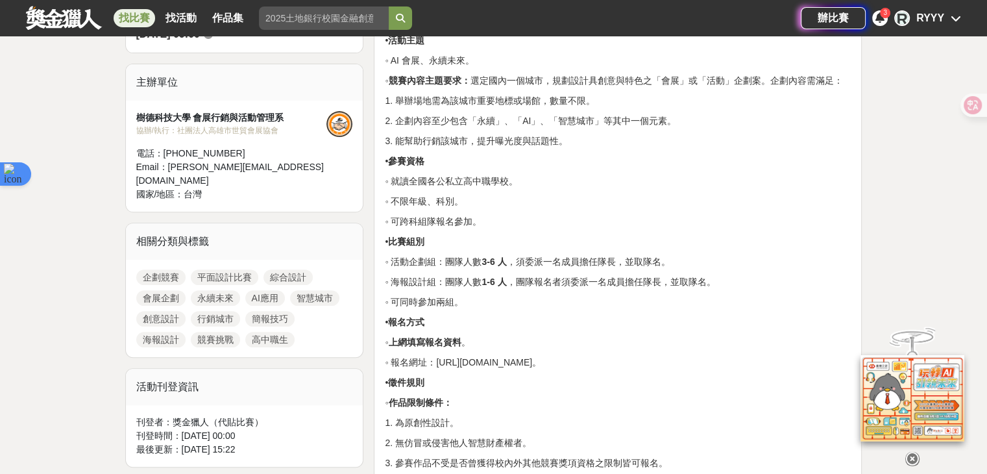
drag, startPoint x: 458, startPoint y: 189, endPoint x: 479, endPoint y: 234, distance: 49.3
drag, startPoint x: 501, startPoint y: 319, endPoint x: 491, endPoint y: 247, distance: 72.1
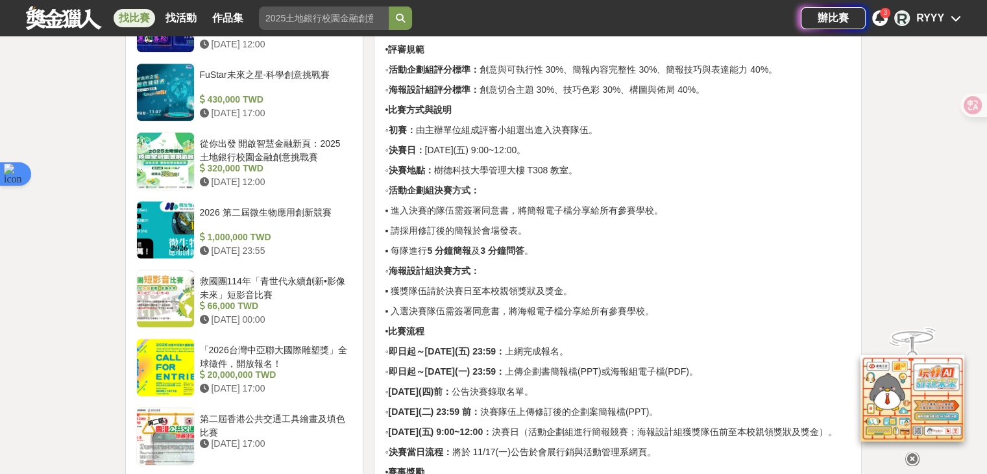
scroll to position [1363, 0]
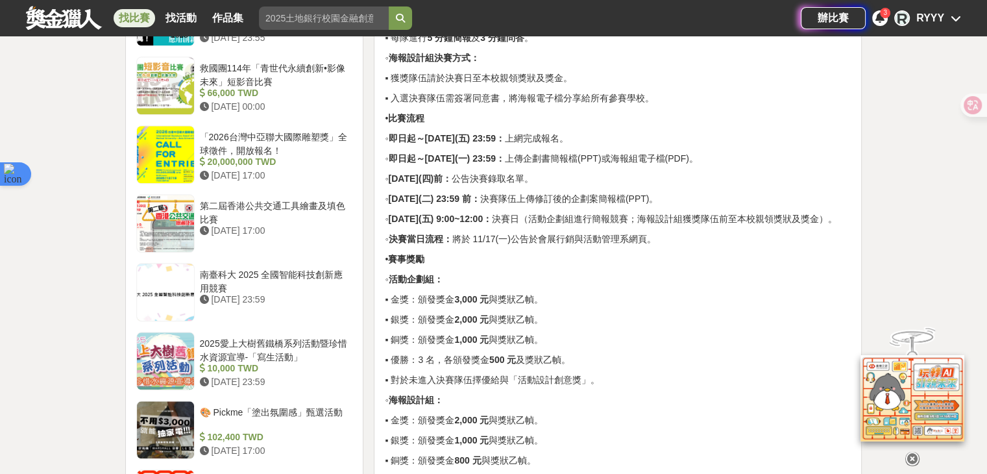
drag, startPoint x: 498, startPoint y: 130, endPoint x: 592, endPoint y: 248, distance: 151.0
click at [655, 226] on p "◦ [DATE](五) 9:00~12:00： 決賽日（活動企劃組進行簡報競賽；海報設計組獲獎隊伍前至本校親領獎狀及獎金）。" at bounding box center [618, 219] width 466 height 14
drag, startPoint x: 586, startPoint y: 232, endPoint x: 655, endPoint y: 245, distance: 70.6
click at [655, 226] on p "◦ [DATE](五) 9:00~12:00： 決賽日（活動企劃組進行簡報競賽；海報設計組獲獎隊伍前至本校親領獎狀及獎金）。" at bounding box center [618, 219] width 466 height 14
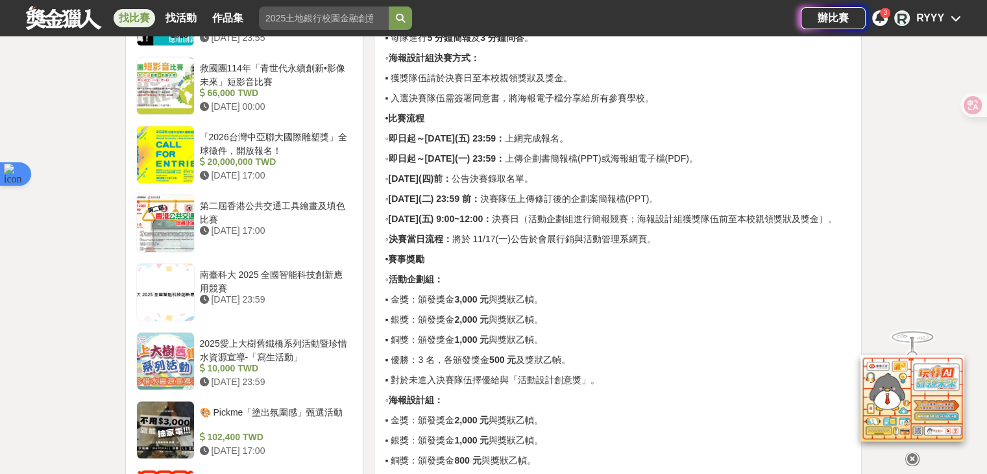
click at [655, 226] on p "◦ [DATE](五) 9:00~12:00： 決賽日（活動企劃組進行簡報競賽；海報設計組獲獎隊伍前至本校親領獎狀及獎金）。" at bounding box center [618, 219] width 466 height 14
drag, startPoint x: 610, startPoint y: 247, endPoint x: 618, endPoint y: 252, distance: 9.0
drag, startPoint x: 597, startPoint y: 234, endPoint x: 602, endPoint y: 247, distance: 14.6
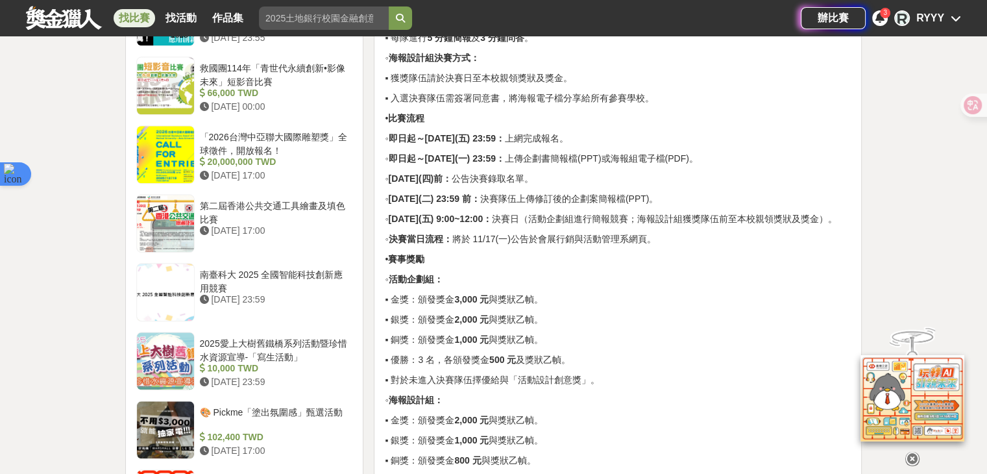
click at [601, 226] on p "◦ [DATE](五) 9:00~12:00： 決賽日（活動企劃組進行簡報競賽；海報設計組獲獎隊伍前至本校親領獎狀及獎金）。" at bounding box center [618, 219] width 466 height 14
click at [585, 226] on p "◦ [DATE](五) 9:00~12:00： 決賽日（活動企劃組進行簡報競賽；海報設計組獲獎隊伍前至本校親領獎狀及獎金）。" at bounding box center [618, 219] width 466 height 14
click at [590, 226] on p "◦ [DATE](五) 9:00~12:00： 決賽日（活動企劃組進行簡報競賽；海報設計組獲獎隊伍前至本校親領獎狀及獎金）。" at bounding box center [618, 219] width 466 height 14
drag, startPoint x: 592, startPoint y: 230, endPoint x: 588, endPoint y: 242, distance: 12.7
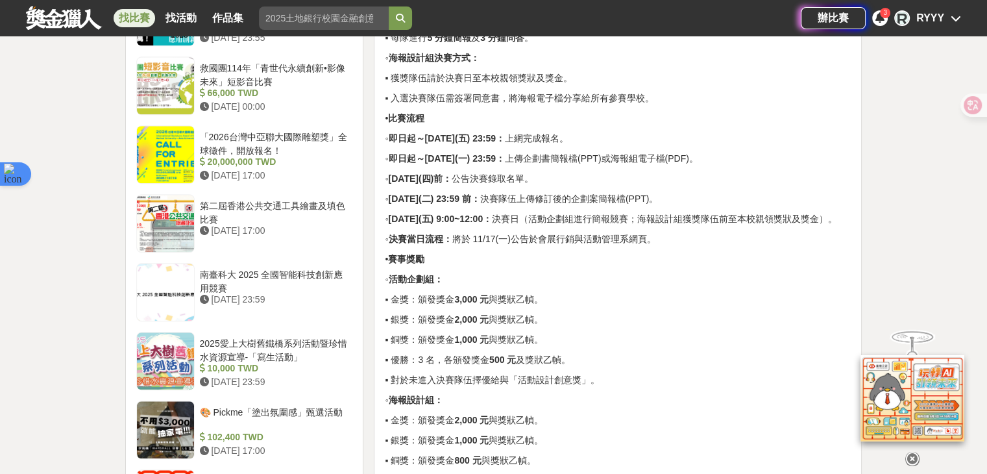
click at [588, 226] on p "◦ [DATE](五) 9:00~12:00： 決賽日（活動企劃組進行簡報競賽；海報設計組獲獎隊伍前至本校親領獎狀及獎金）。" at bounding box center [618, 219] width 466 height 14
drag, startPoint x: 587, startPoint y: 233, endPoint x: 589, endPoint y: 245, distance: 12.0
click at [589, 226] on p "◦ [DATE](五) 9:00~12:00： 決賽日（活動企劃組進行簡報競賽；海報設計組獲獎隊伍前至本校親領獎狀及獎金）。" at bounding box center [618, 219] width 466 height 14
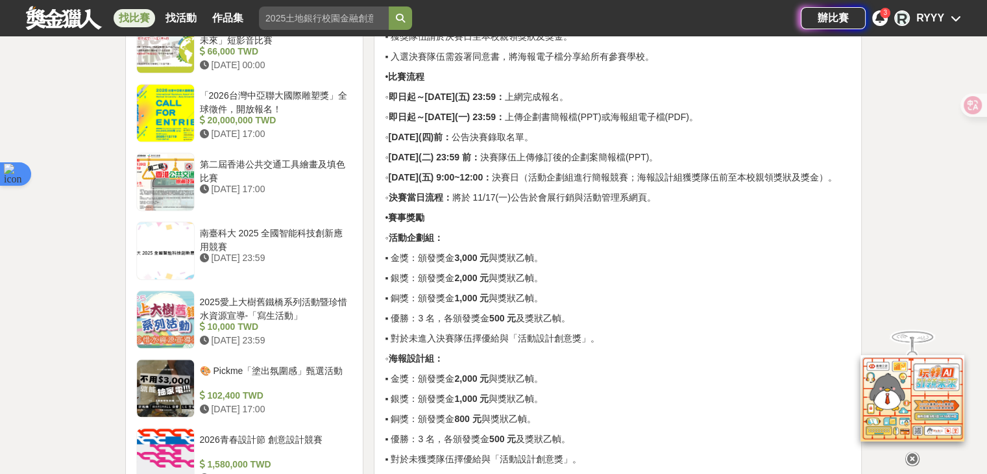
scroll to position [1427, 0]
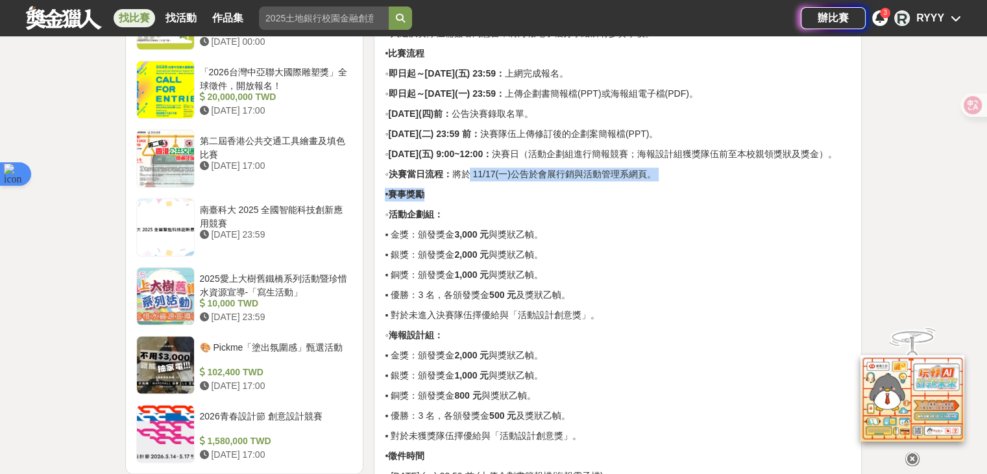
drag, startPoint x: 474, startPoint y: 268, endPoint x: 478, endPoint y: 276, distance: 9.0
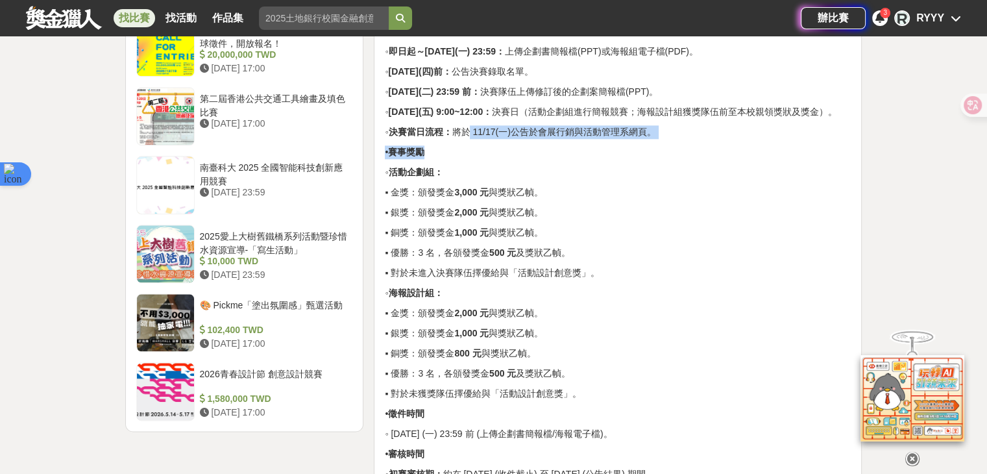
scroll to position [1492, 0]
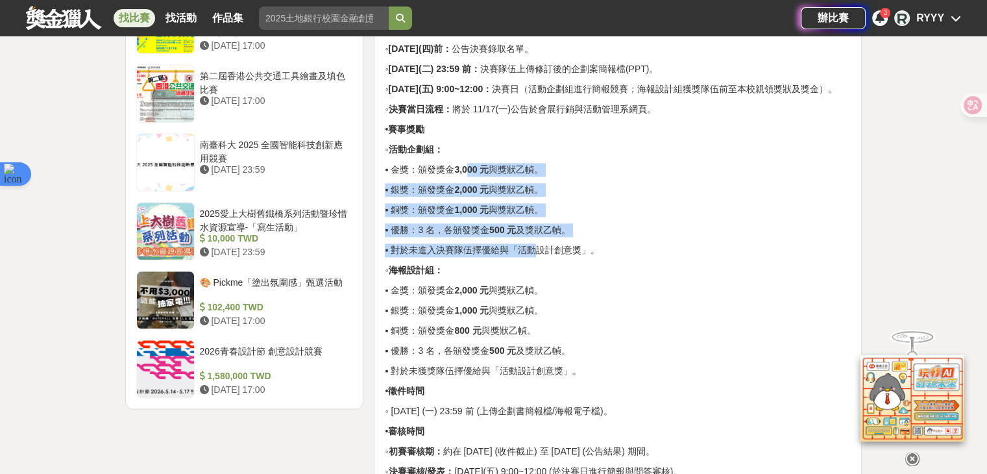
drag, startPoint x: 488, startPoint y: 281, endPoint x: 494, endPoint y: 199, distance: 82.6
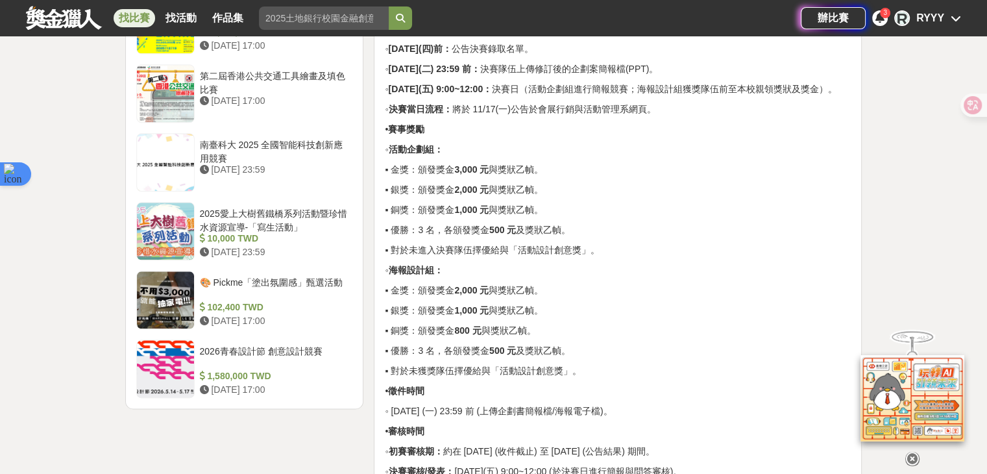
click at [489, 175] on strong "3,000 元" at bounding box center [471, 169] width 34 height 10
drag, startPoint x: 463, startPoint y: 208, endPoint x: 516, endPoint y: 289, distance: 96.5
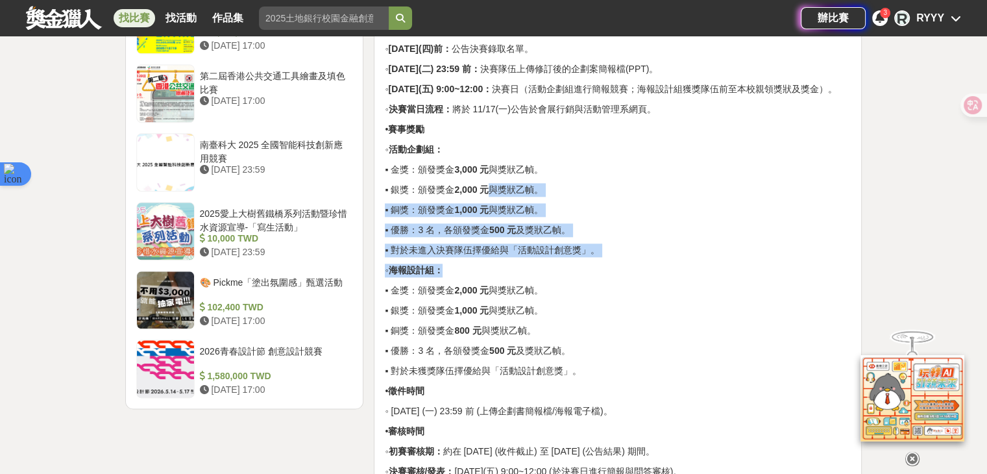
drag, startPoint x: 516, startPoint y: 289, endPoint x: 509, endPoint y: 206, distance: 83.3
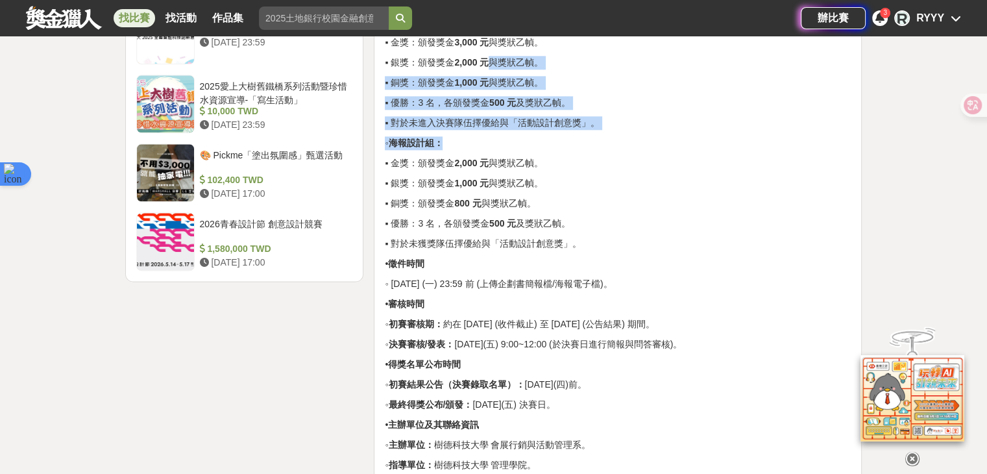
scroll to position [1622, 0]
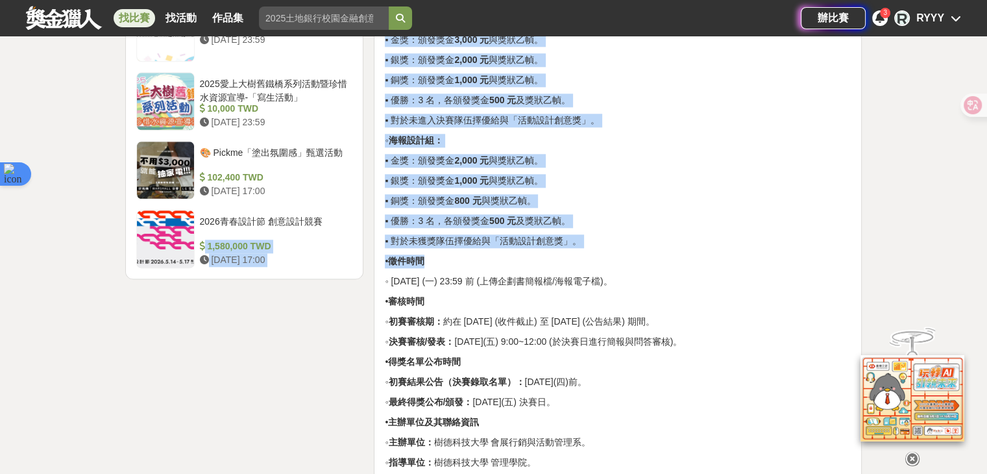
drag, startPoint x: 526, startPoint y: 276, endPoint x: 365, endPoint y: 191, distance: 182.5
click at [365, 191] on div "時間走期 投稿中 徵件期間 [DATE] 00:00 至 [DATE] 23:59 得獎公布時間 [DATE] 09:00 主辦單位 樹德科技大學 會展行銷與…" at bounding box center [493, 178] width 747 height 2881
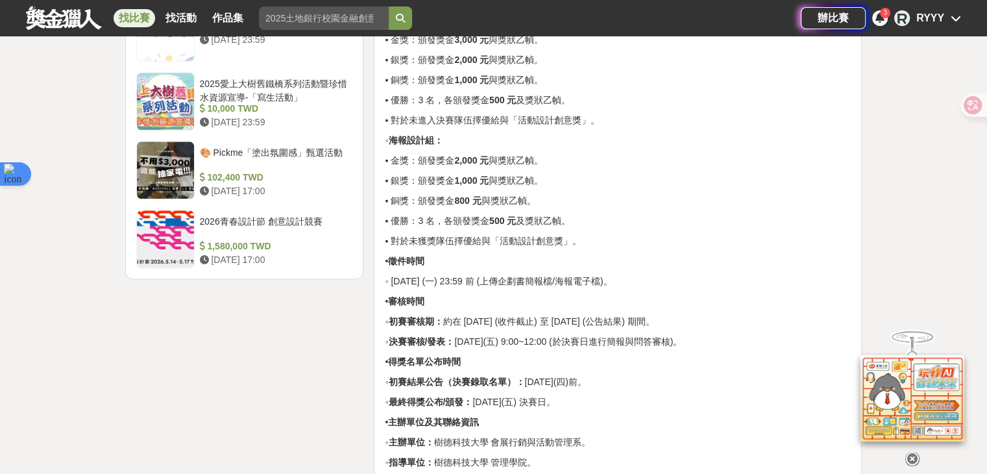
click at [365, 191] on div "時間走期 投稿中 徵件期間 [DATE] 00:00 至 [DATE] 23:59 得獎公布時間 [DATE] 09:00 主辦單位 樹德科技大學 會展行銷與…" at bounding box center [244, 178] width 249 height 2881
drag, startPoint x: 392, startPoint y: 205, endPoint x: 465, endPoint y: 203, distance: 72.7
click at [484, 203] on div "• 賽事名稱 ◦ 2025 第九屆全國高中職會展活動企劃競賽。 • 活動主題 ◦ AI 會展、永續未來。 ◦ 競賽內容主題要求： 選定國內一個城市，規劃設計具…" at bounding box center [618, 178] width 498 height 2881
drag, startPoint x: 397, startPoint y: 188, endPoint x: 605, endPoint y: 262, distance: 221.2
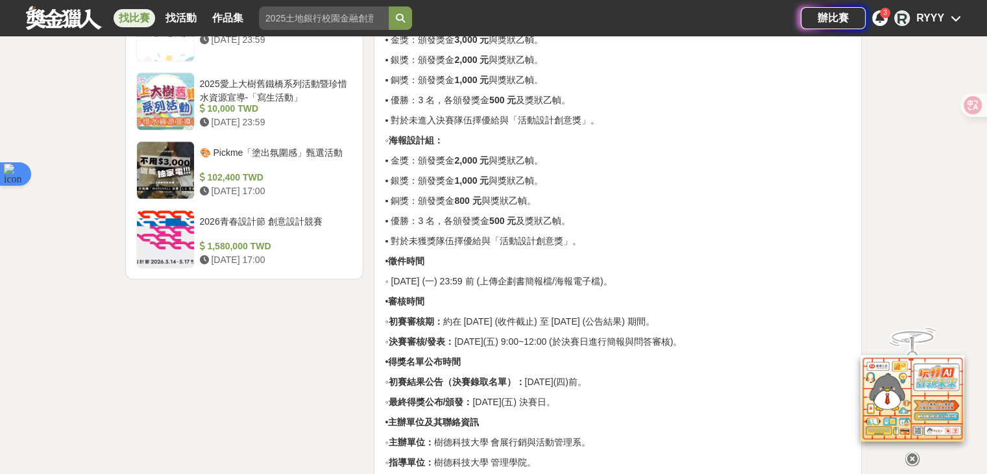
click at [605, 248] on p "▪ 對於未獲獎隊伍擇優給與「活動設計創意獎」。" at bounding box center [618, 241] width 466 height 14
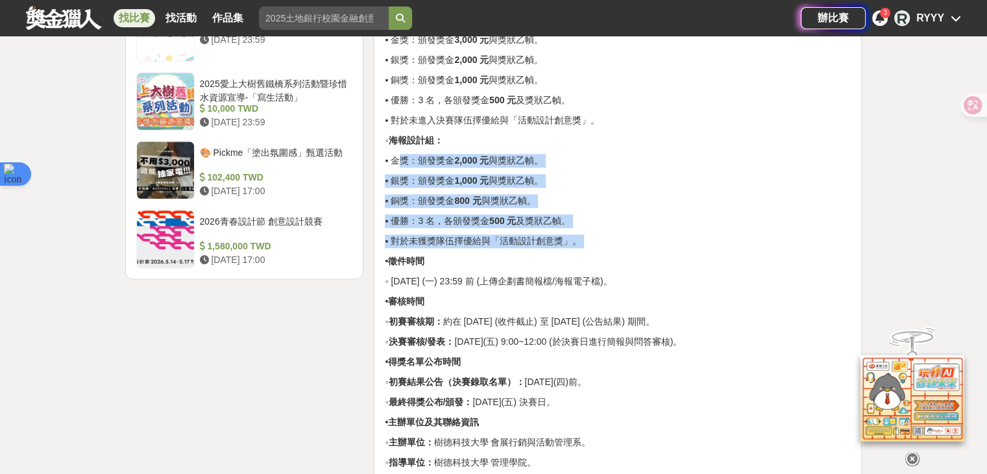
drag, startPoint x: 564, startPoint y: 260, endPoint x: 392, endPoint y: 190, distance: 185.4
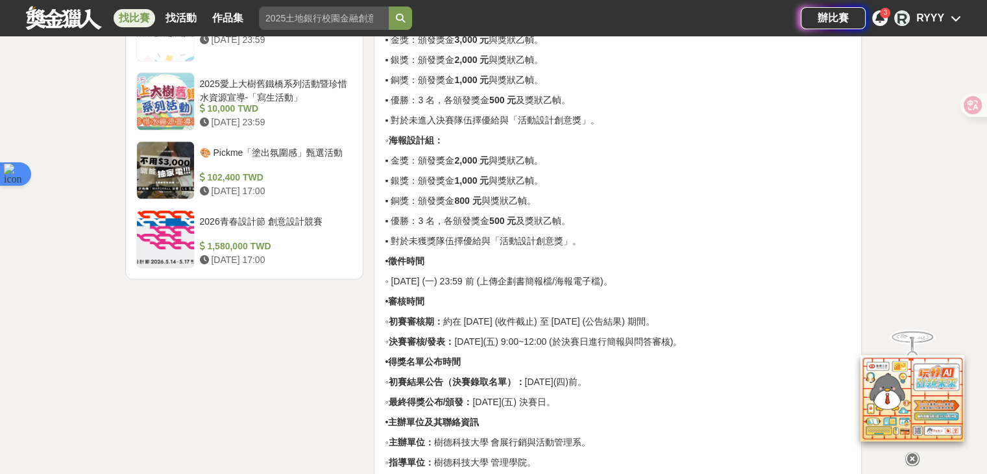
drag, startPoint x: 598, startPoint y: 258, endPoint x: 376, endPoint y: 180, distance: 235.2
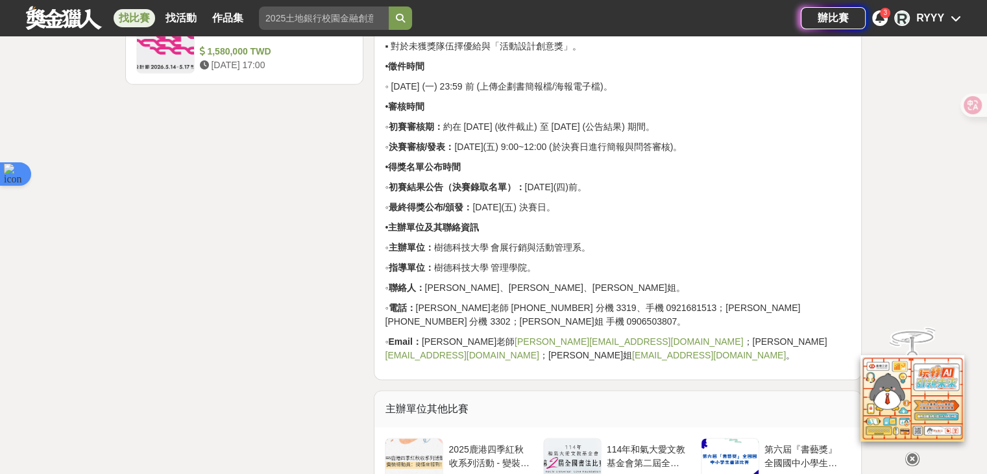
click at [500, 214] on p "◦ 最終得獎公布/頒發： [DATE](五) 決賽日。" at bounding box center [618, 207] width 466 height 14
drag, startPoint x: 485, startPoint y: 235, endPoint x: 617, endPoint y: 240, distance: 131.8
drag, startPoint x: 597, startPoint y: 222, endPoint x: 494, endPoint y: 212, distance: 103.6
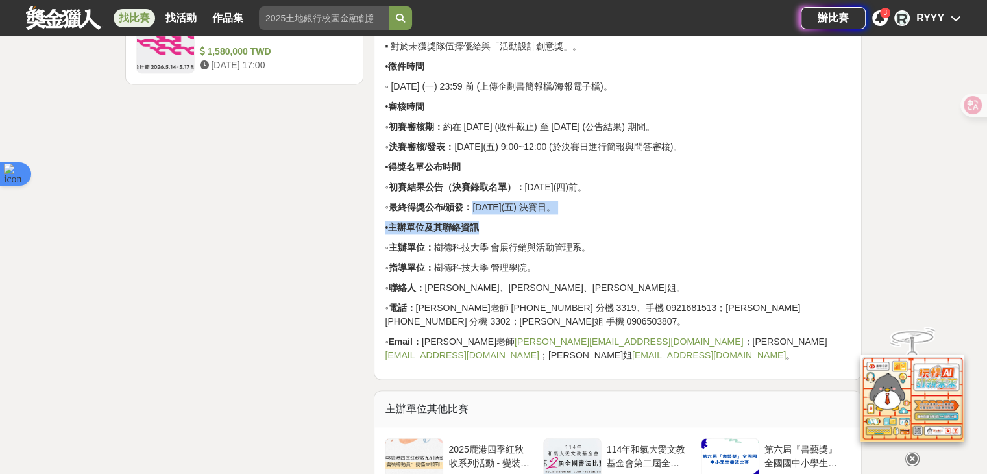
scroll to position [1752, 0]
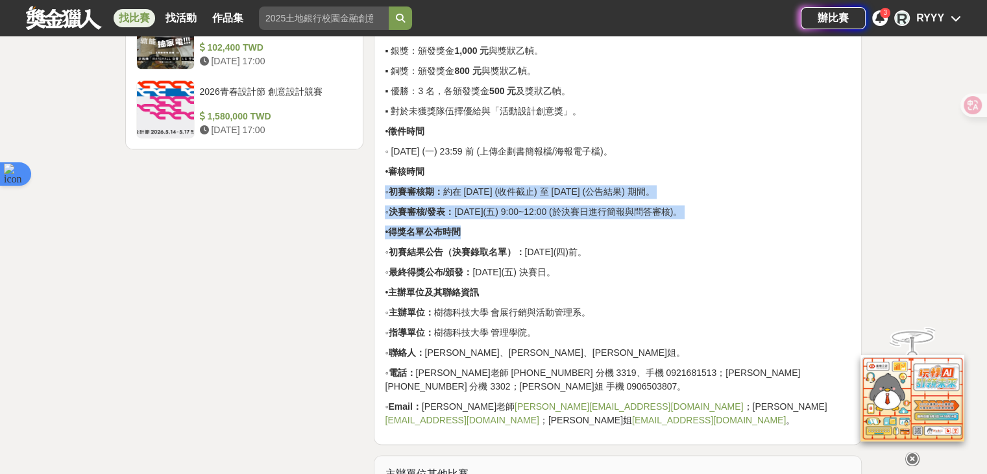
drag, startPoint x: 493, startPoint y: 190, endPoint x: 529, endPoint y: 263, distance: 81.0
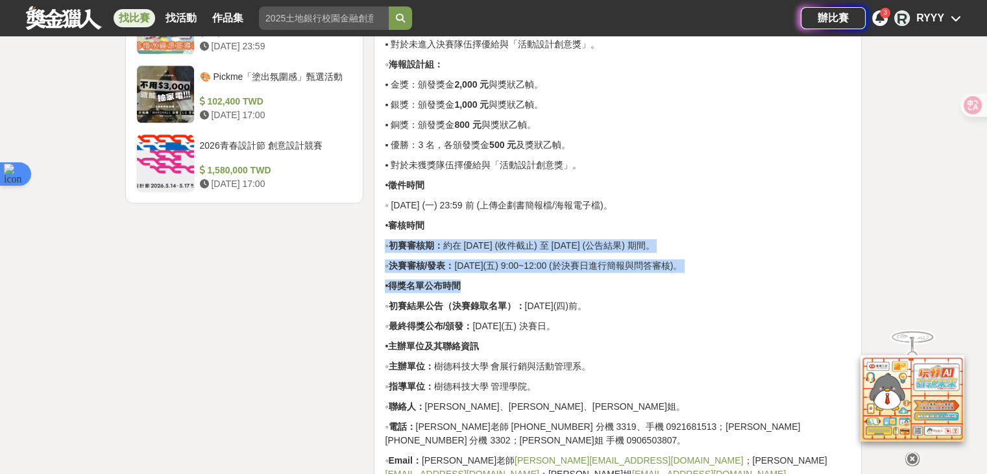
scroll to position [1622, 0]
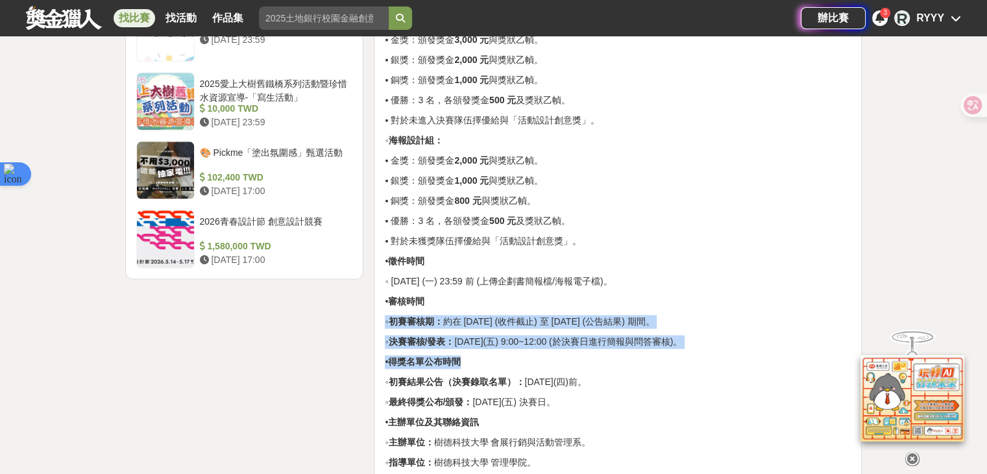
drag, startPoint x: 492, startPoint y: 213, endPoint x: 506, endPoint y: 241, distance: 31.6
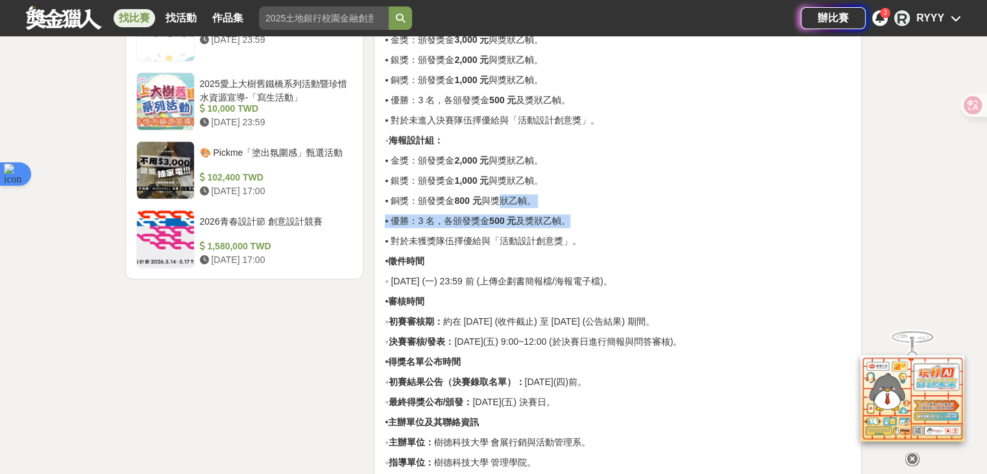
drag, startPoint x: 574, startPoint y: 247, endPoint x: 524, endPoint y: 233, distance: 51.8
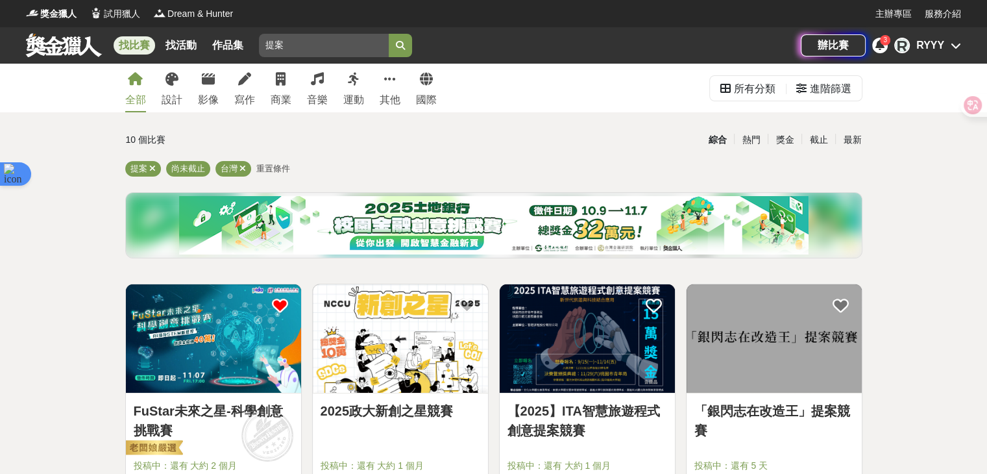
click at [147, 78] on div "全部 設計 影像 寫作 商業 音樂 運動 其他 國際" at bounding box center [280, 88] width 327 height 49
click at [440, 359] on img at bounding box center [400, 338] width 175 height 108
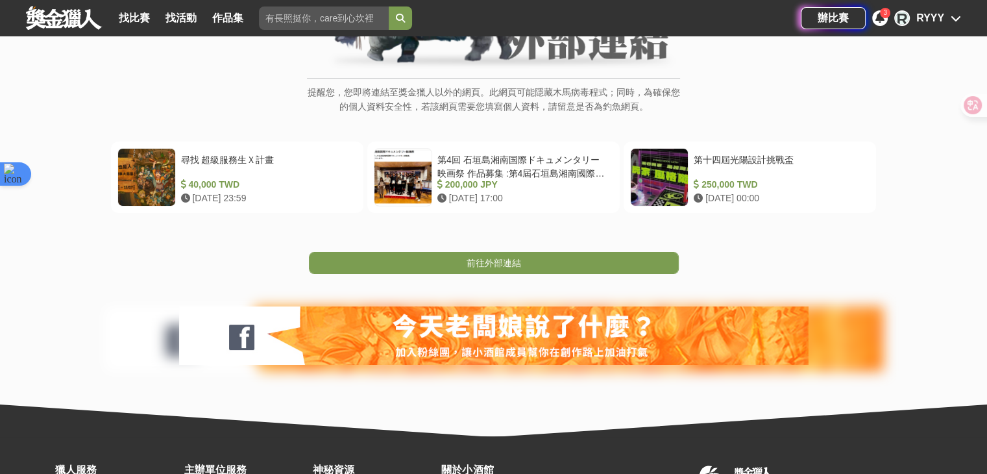
scroll to position [195, 0]
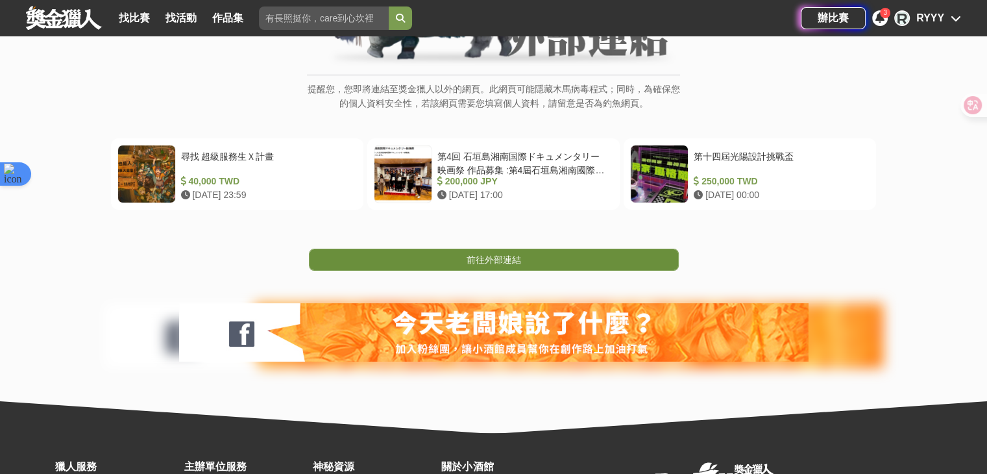
click at [540, 261] on link "前往外部連結" at bounding box center [494, 259] width 370 height 22
